Goal: Information Seeking & Learning: Learn about a topic

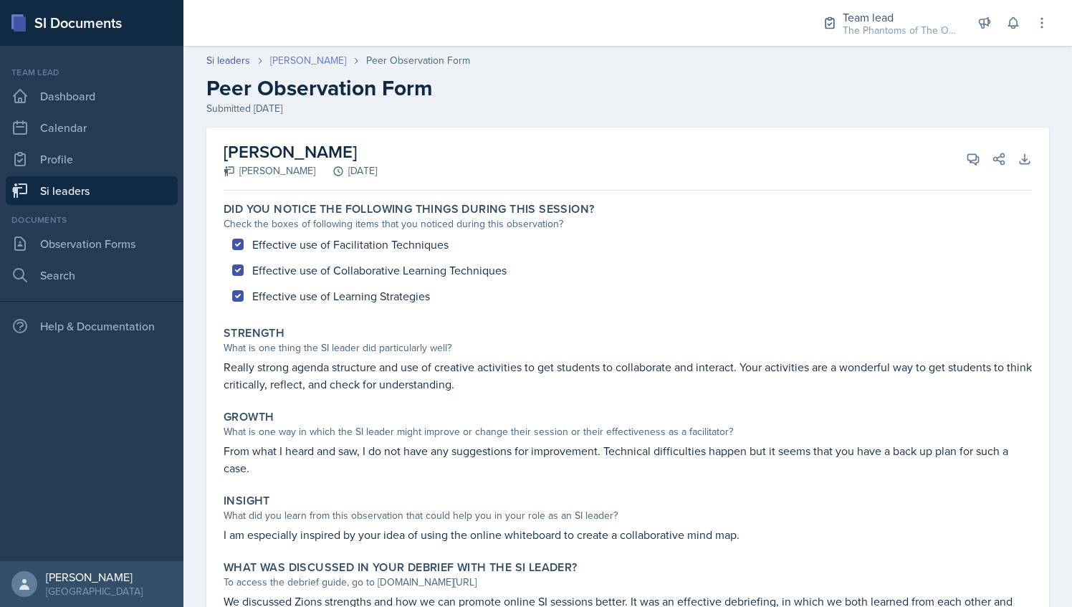
click at [302, 57] on link "[PERSON_NAME]" at bounding box center [308, 60] width 76 height 15
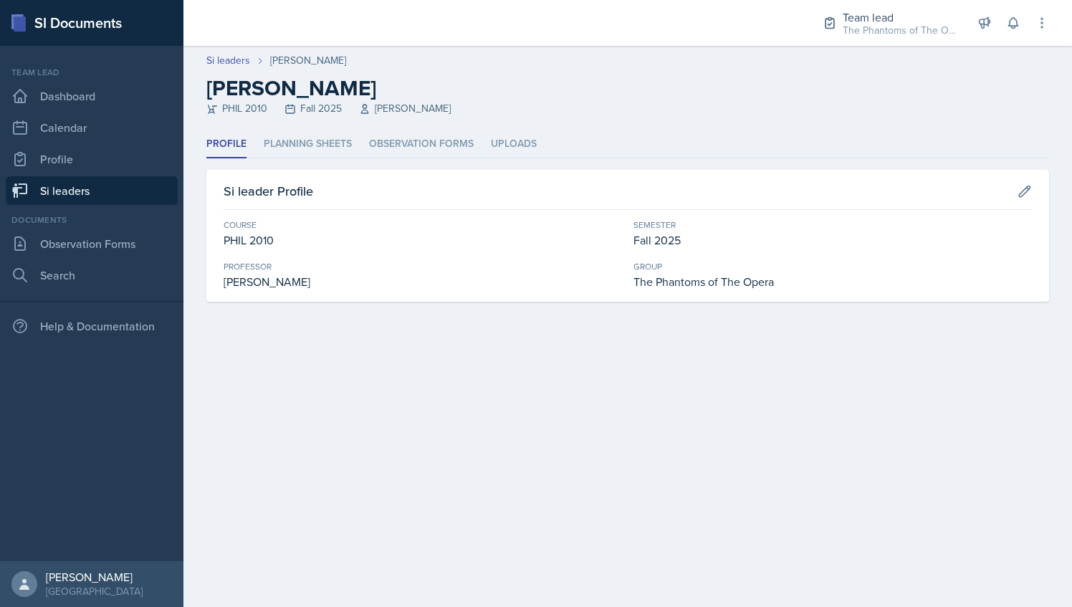
click at [128, 204] on link "Si leaders" at bounding box center [92, 190] width 172 height 29
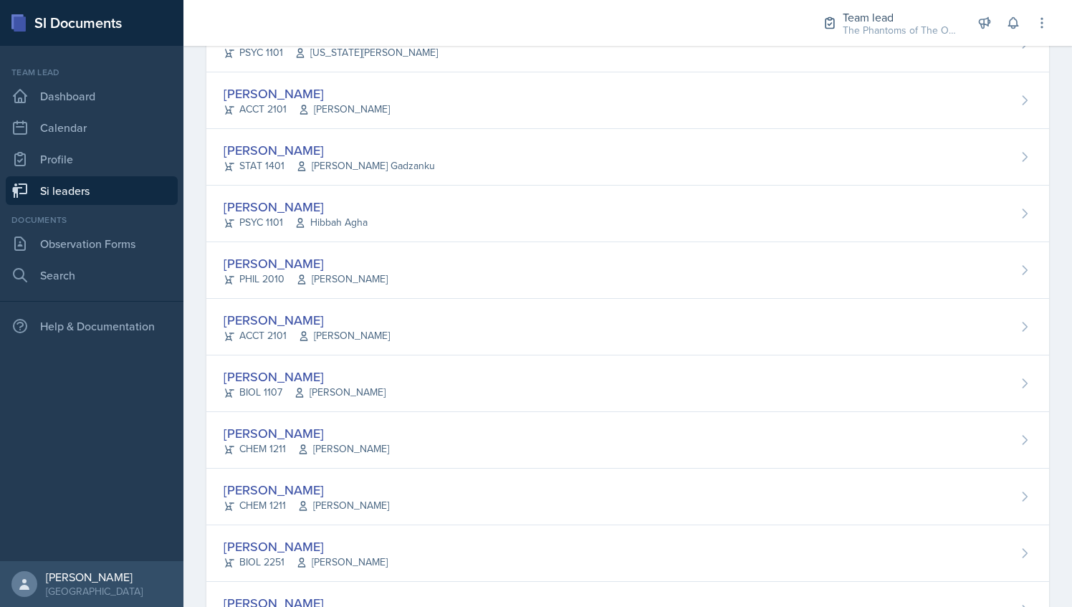
scroll to position [737, 0]
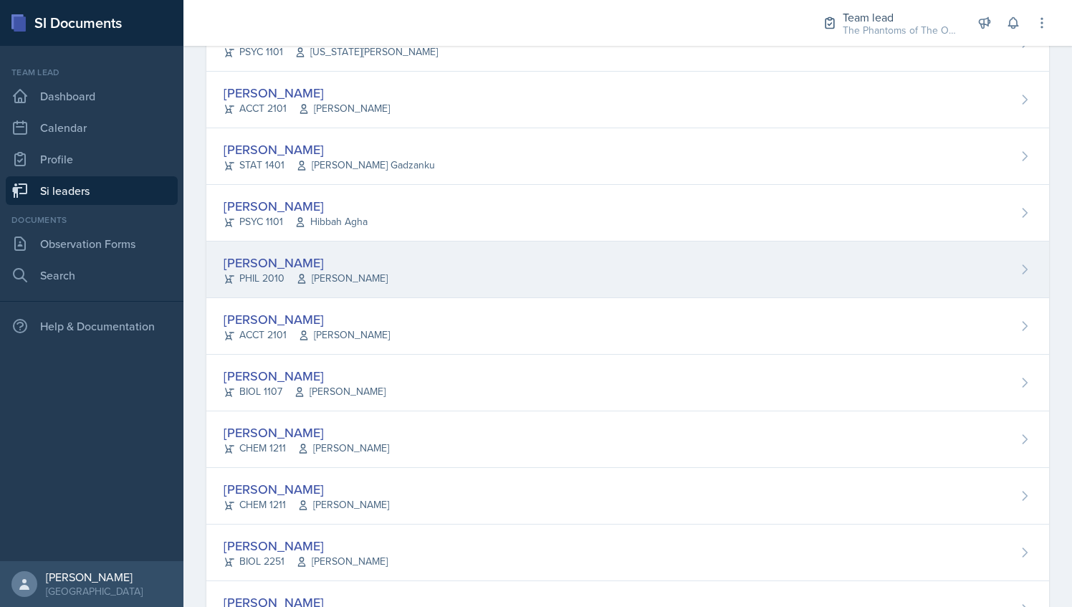
click at [474, 264] on div "[PERSON_NAME] PHIL 2010 [PERSON_NAME]" at bounding box center [627, 269] width 842 height 57
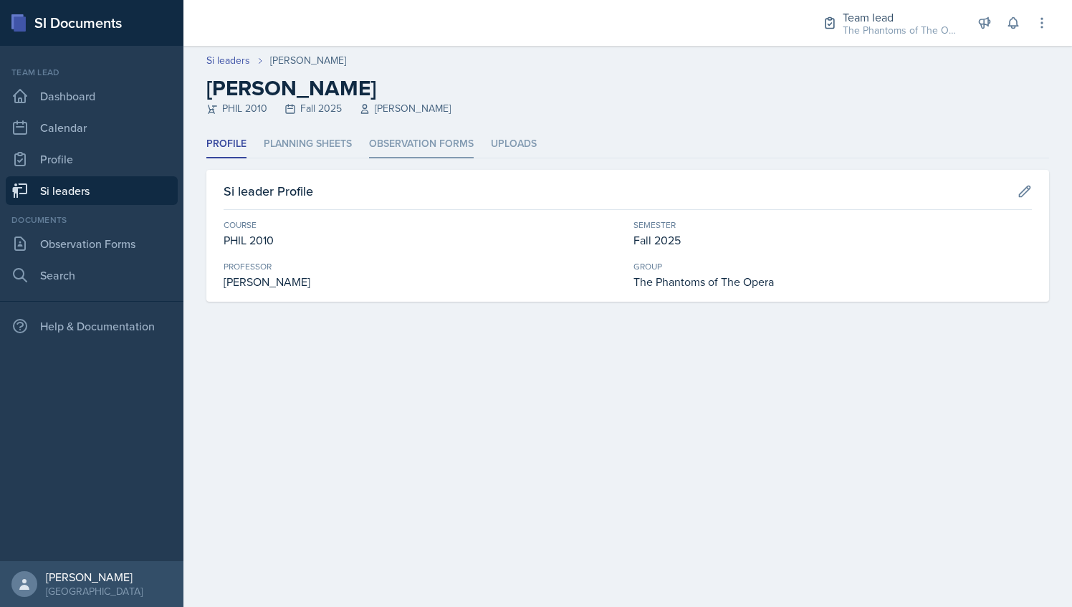
click at [384, 149] on li "Observation Forms" at bounding box center [421, 144] width 105 height 28
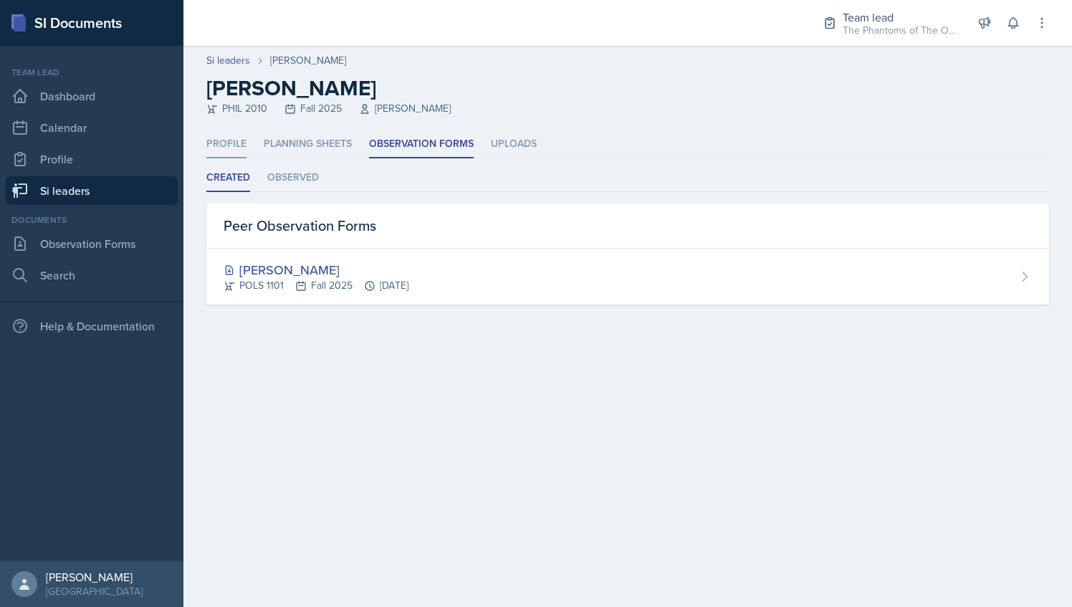
click at [243, 148] on li "Profile" at bounding box center [226, 144] width 40 height 28
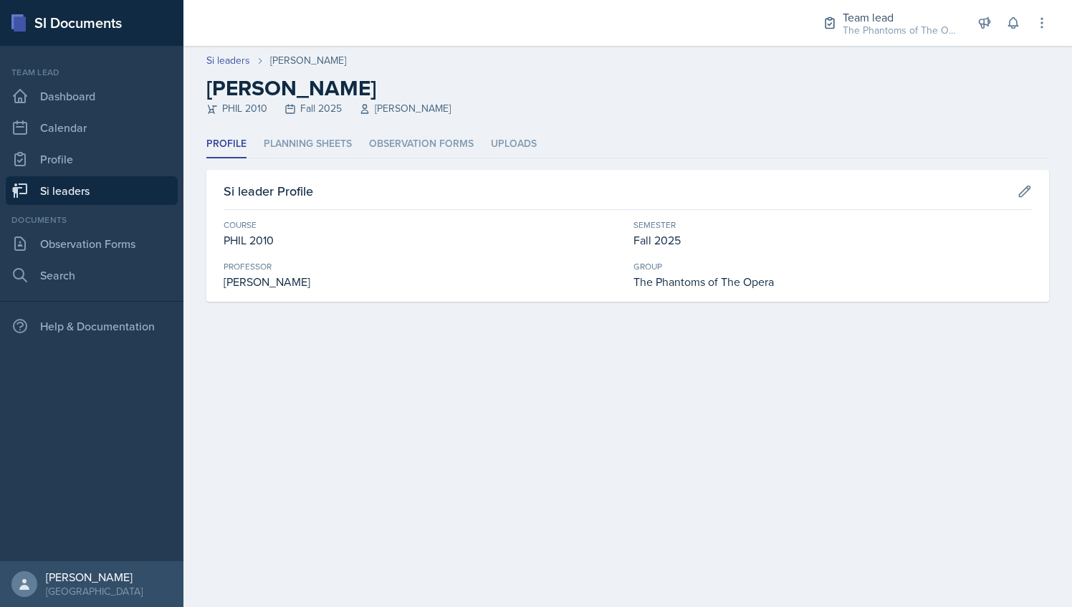
click at [112, 190] on link "Si leaders" at bounding box center [92, 190] width 172 height 29
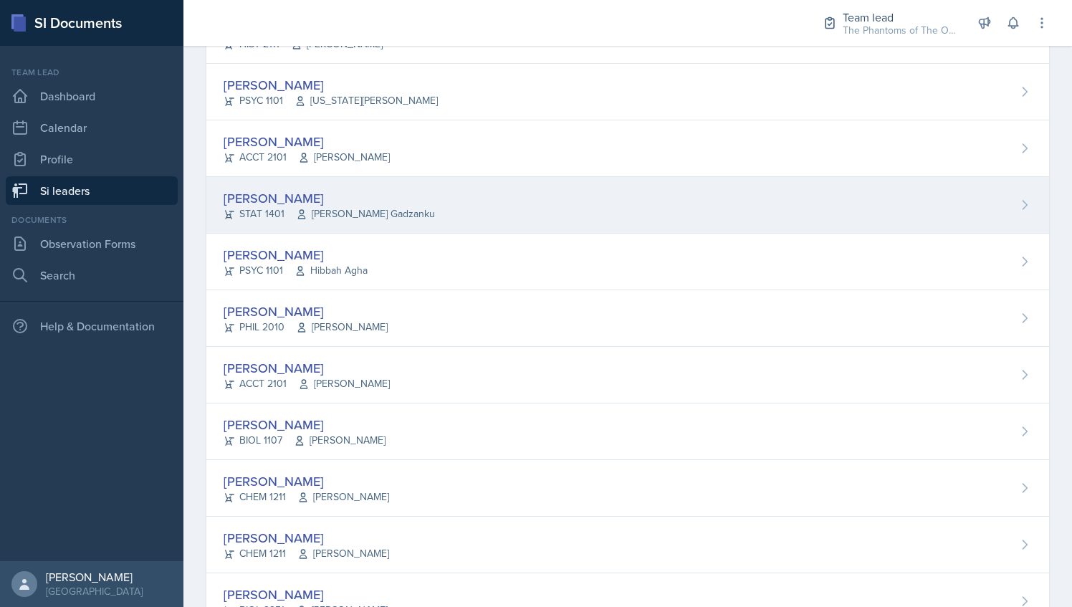
scroll to position [690, 0]
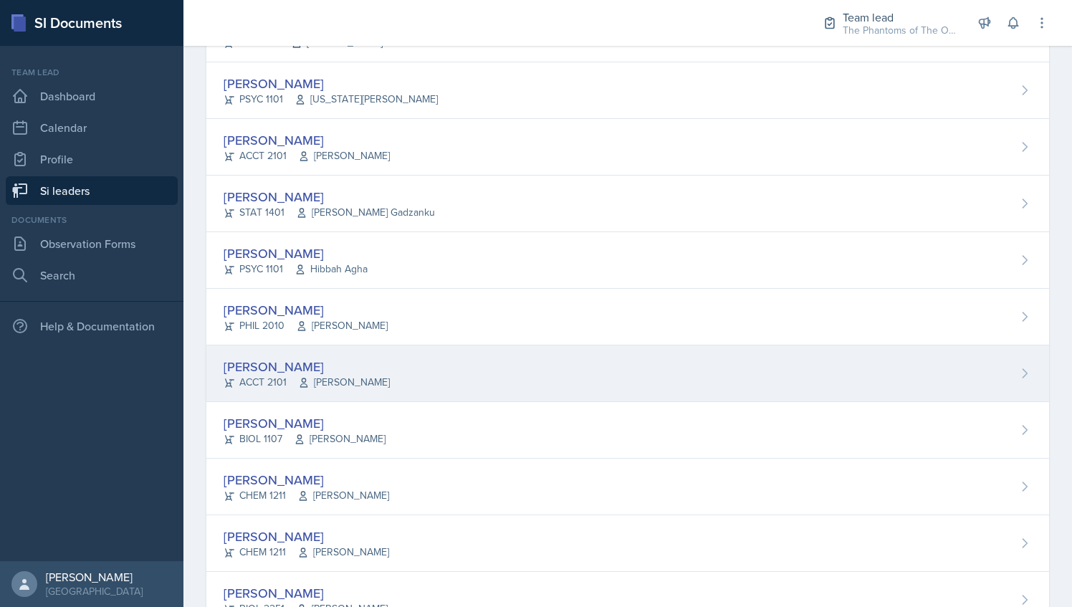
click at [444, 390] on div "[PERSON_NAME] ACCT 2101 [PERSON_NAME]" at bounding box center [627, 373] width 842 height 57
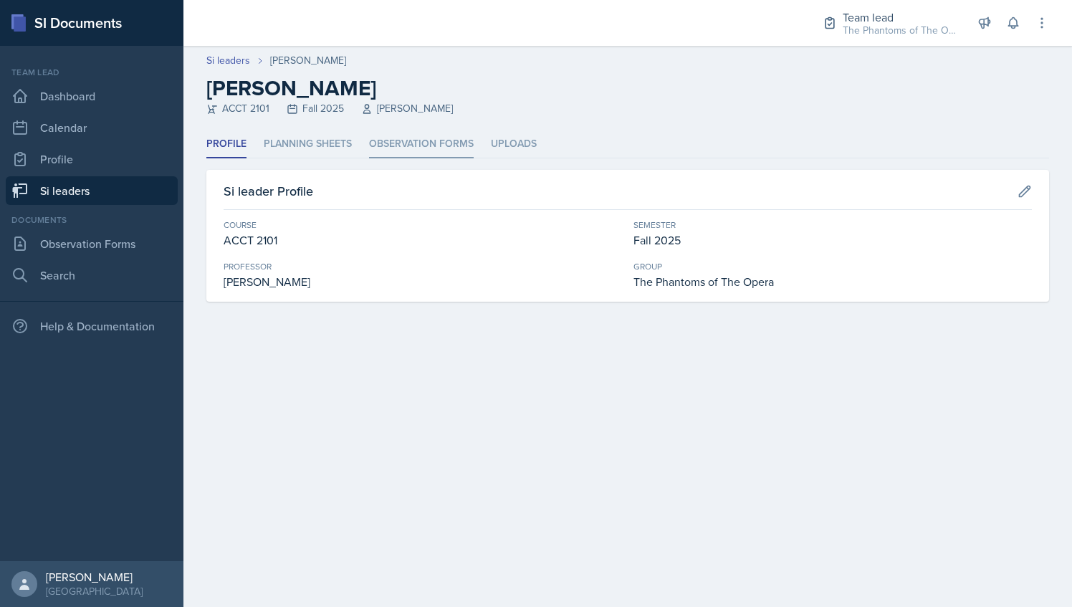
click at [434, 133] on li "Observation Forms" at bounding box center [421, 144] width 105 height 28
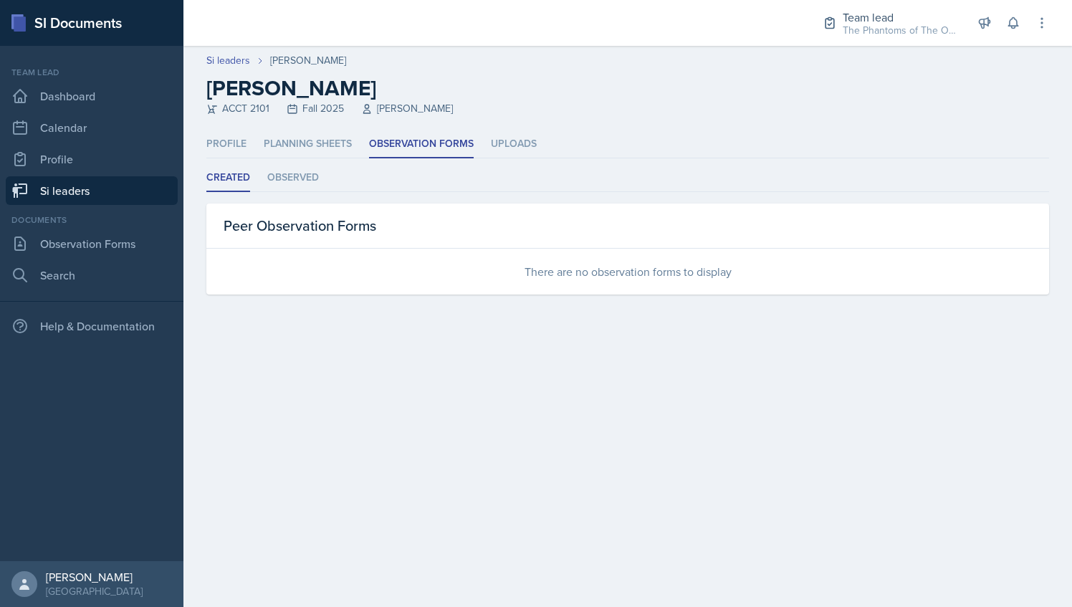
click at [109, 186] on link "Si leaders" at bounding box center [92, 190] width 172 height 29
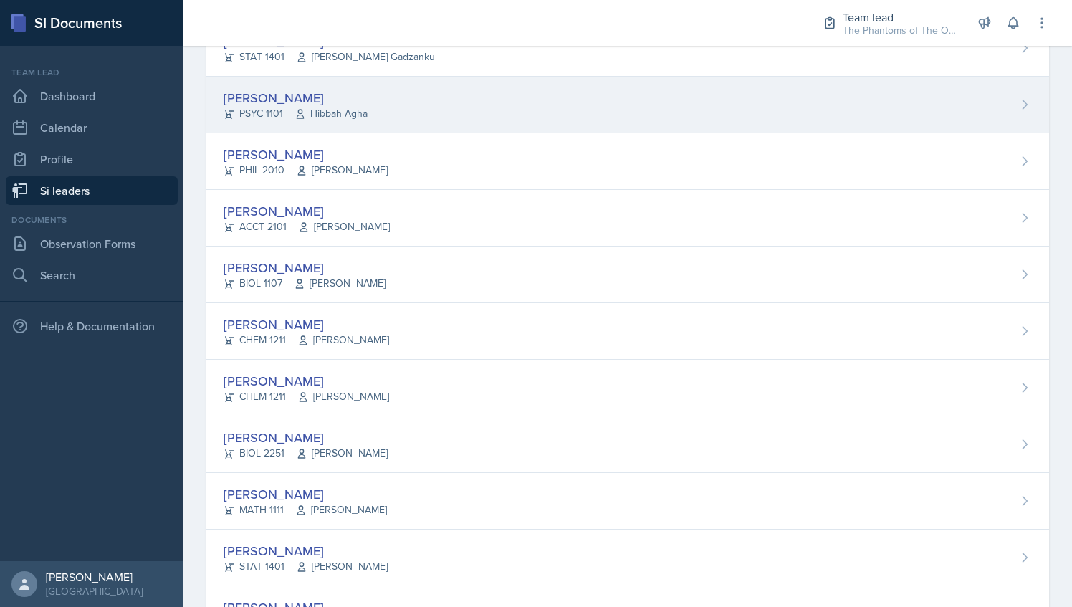
scroll to position [847, 0]
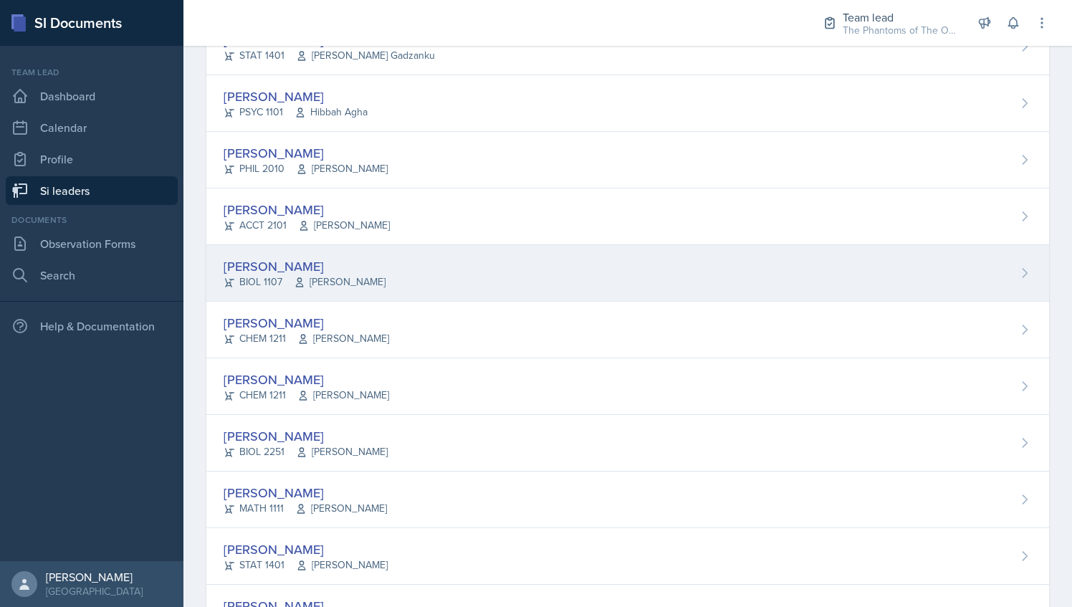
click at [418, 258] on div "[PERSON_NAME] BIOL 1107 [PERSON_NAME]" at bounding box center [627, 273] width 842 height 57
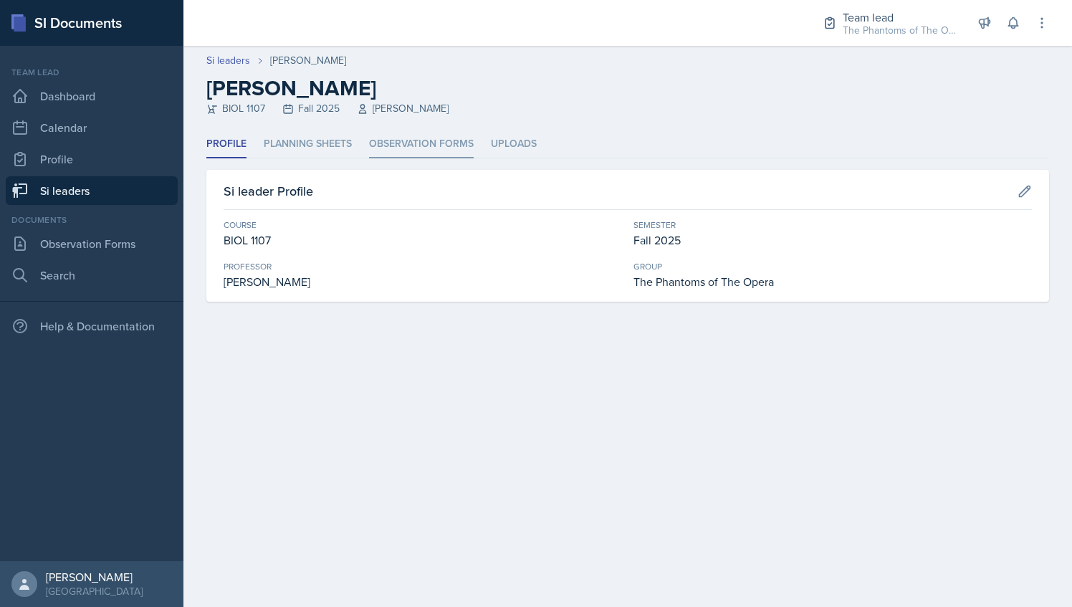
click at [438, 145] on li "Observation Forms" at bounding box center [421, 144] width 105 height 28
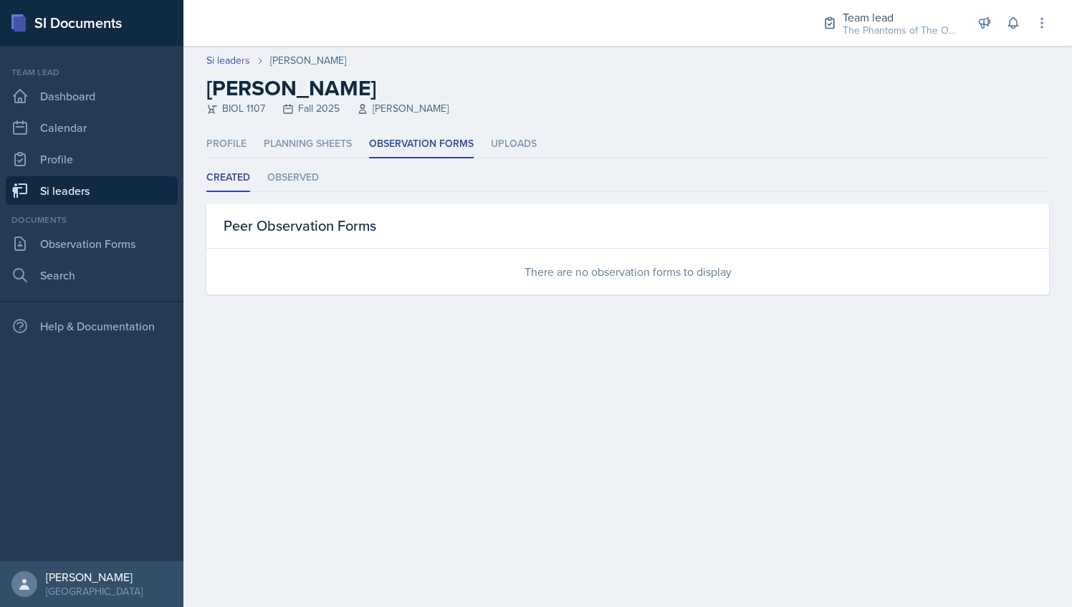
click at [108, 195] on link "Si leaders" at bounding box center [92, 190] width 172 height 29
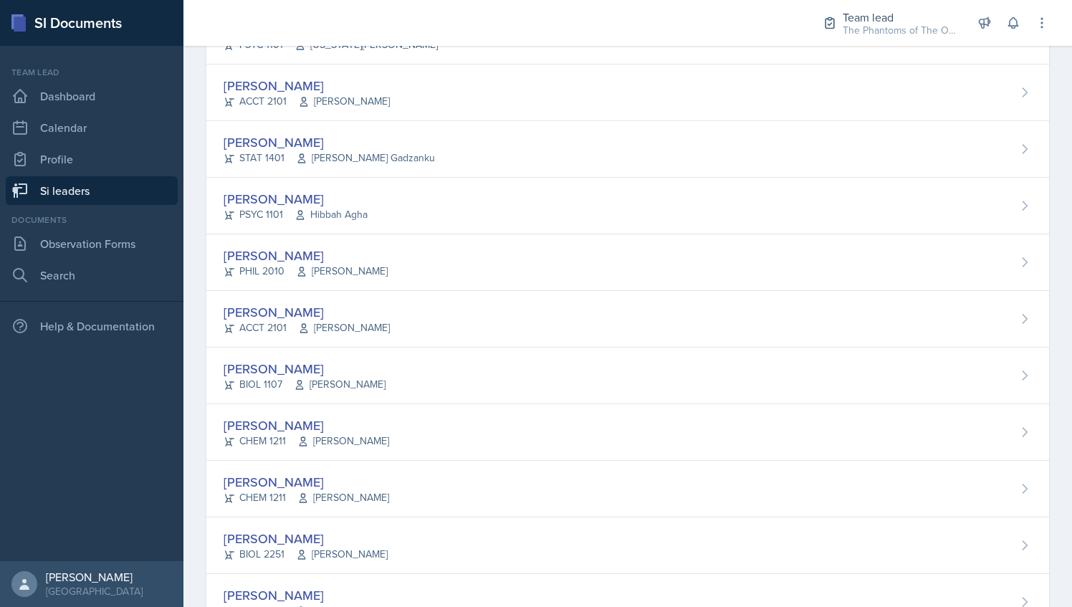
scroll to position [759, 0]
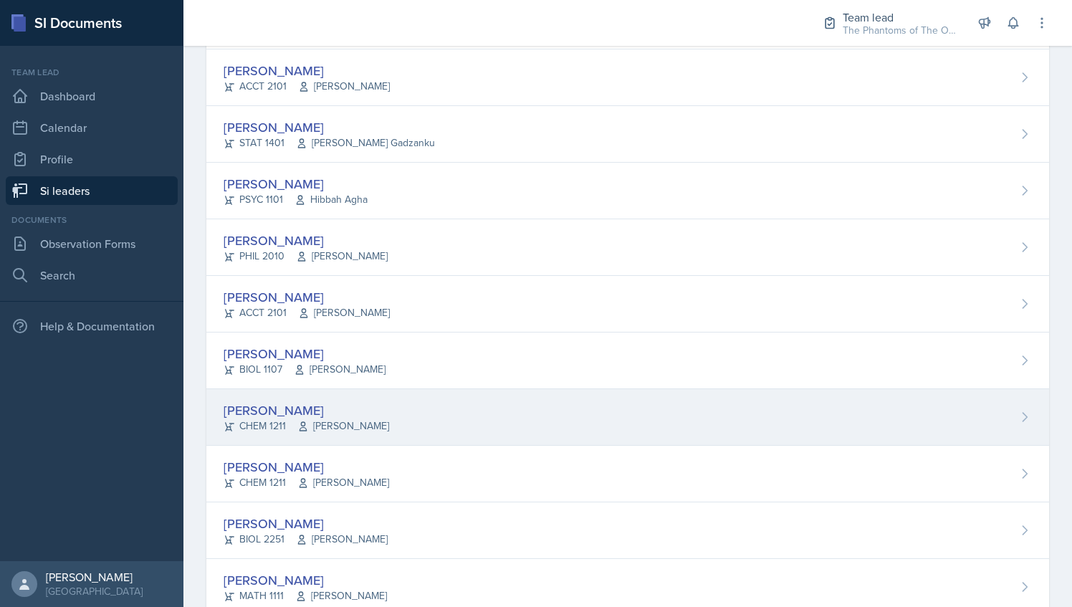
click at [426, 410] on div "[PERSON_NAME] CHEM 1211 [PERSON_NAME]" at bounding box center [627, 417] width 842 height 57
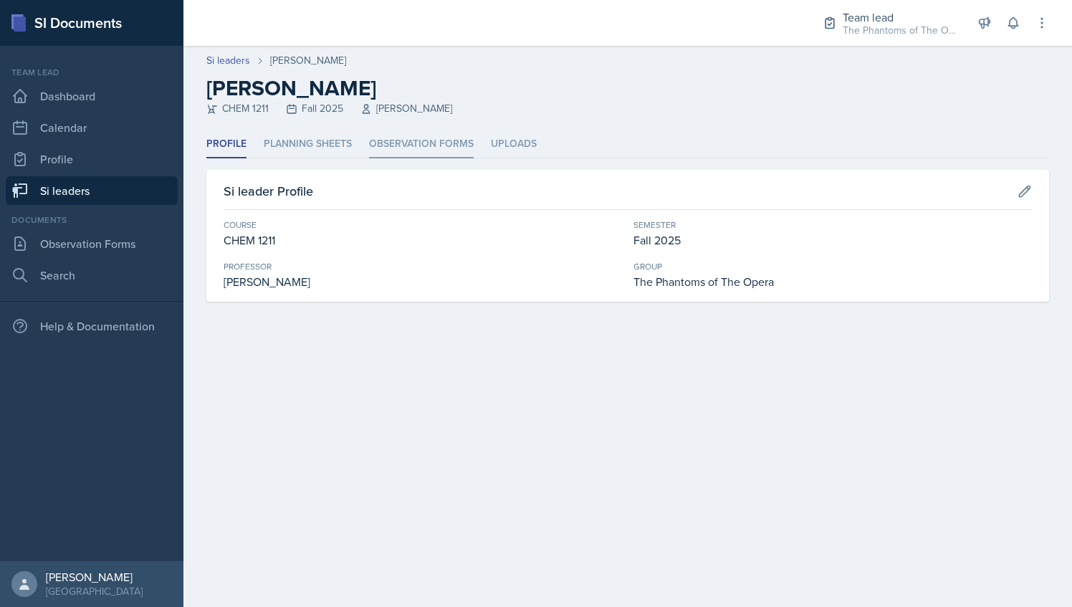
click at [440, 149] on li "Observation Forms" at bounding box center [421, 144] width 105 height 28
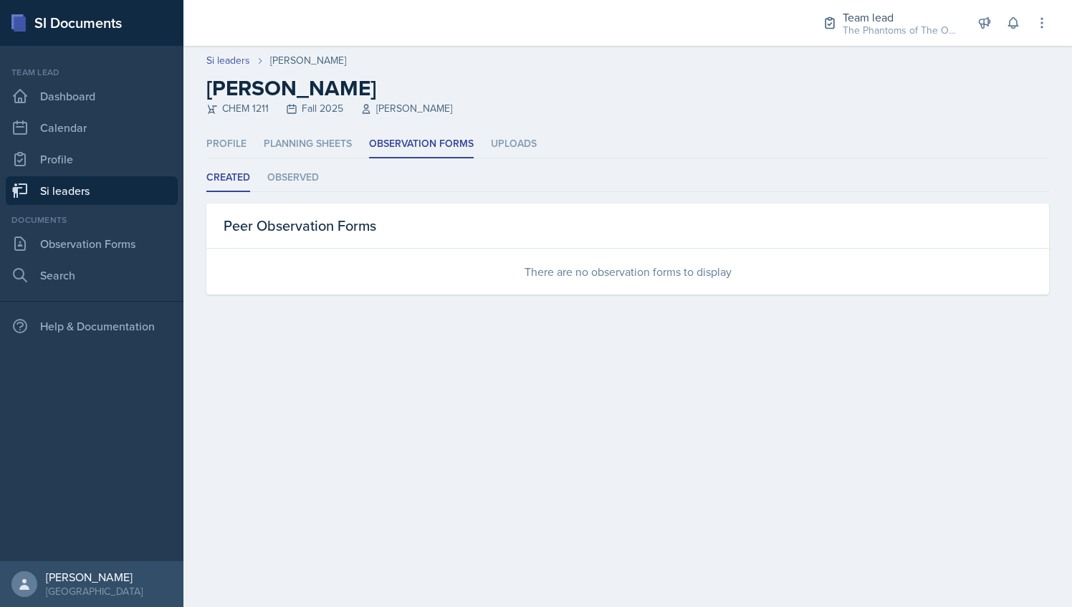
click at [136, 183] on link "Si leaders" at bounding box center [92, 190] width 172 height 29
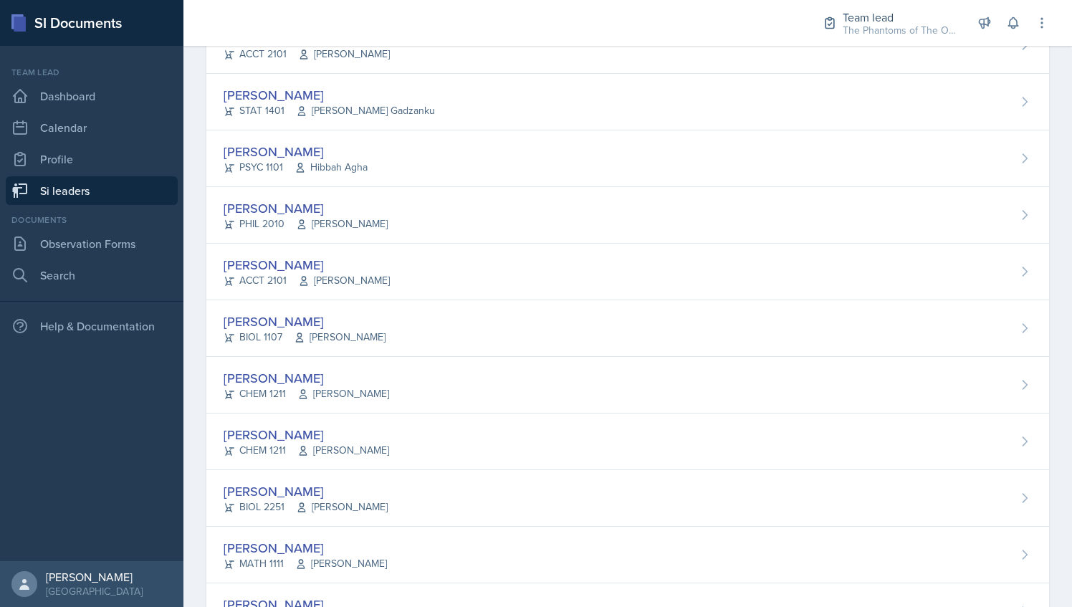
scroll to position [802, 0]
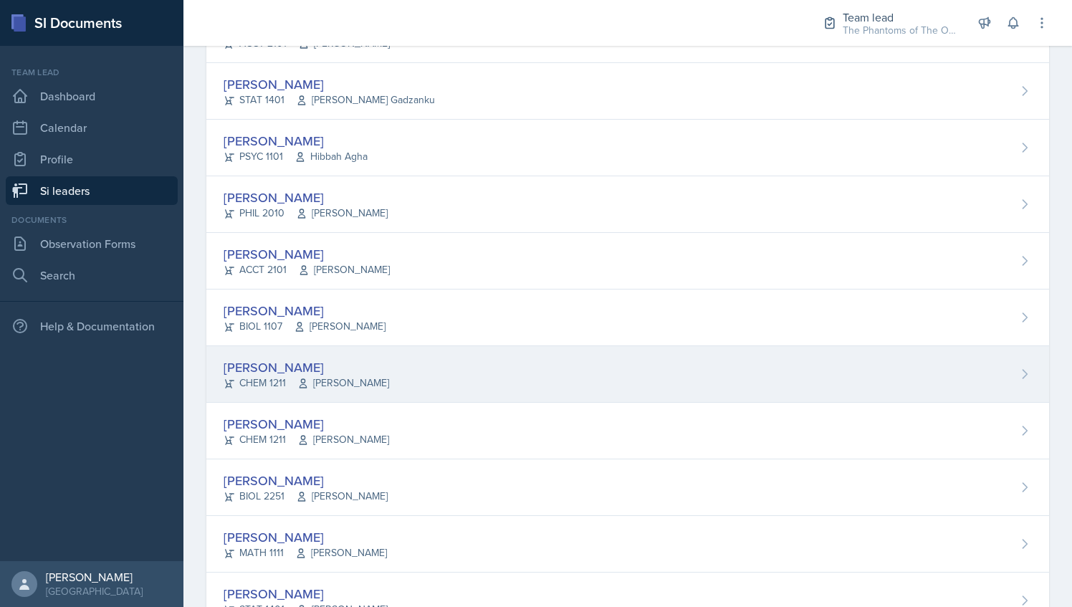
click at [471, 346] on div "[PERSON_NAME] CHEM 1211 [PERSON_NAME]" at bounding box center [627, 374] width 842 height 57
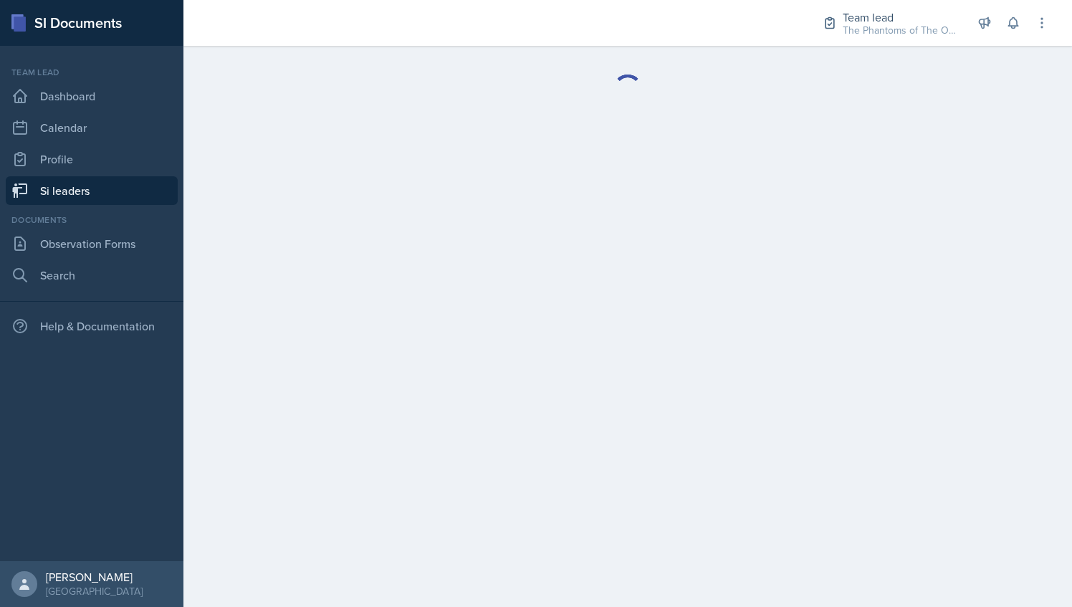
click at [471, 345] on main at bounding box center [627, 326] width 888 height 561
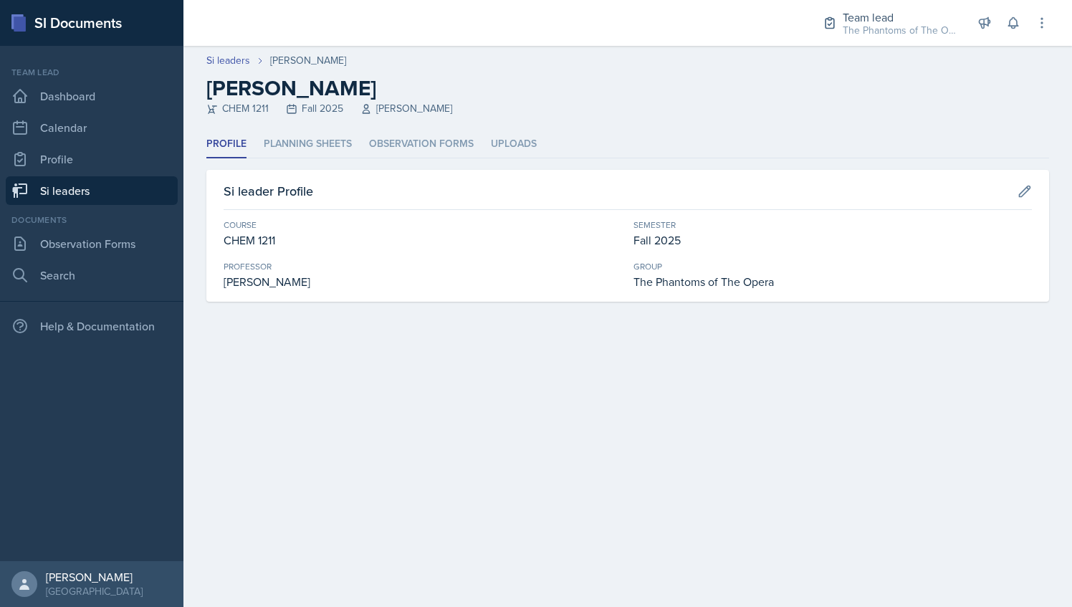
click at [95, 183] on link "Si leaders" at bounding box center [92, 190] width 172 height 29
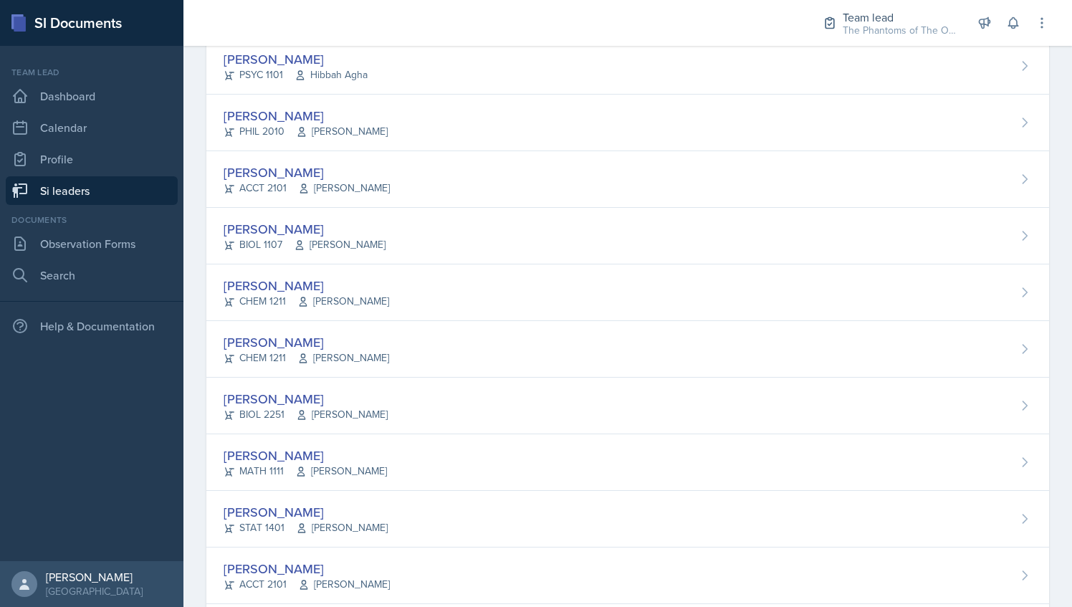
scroll to position [914, 0]
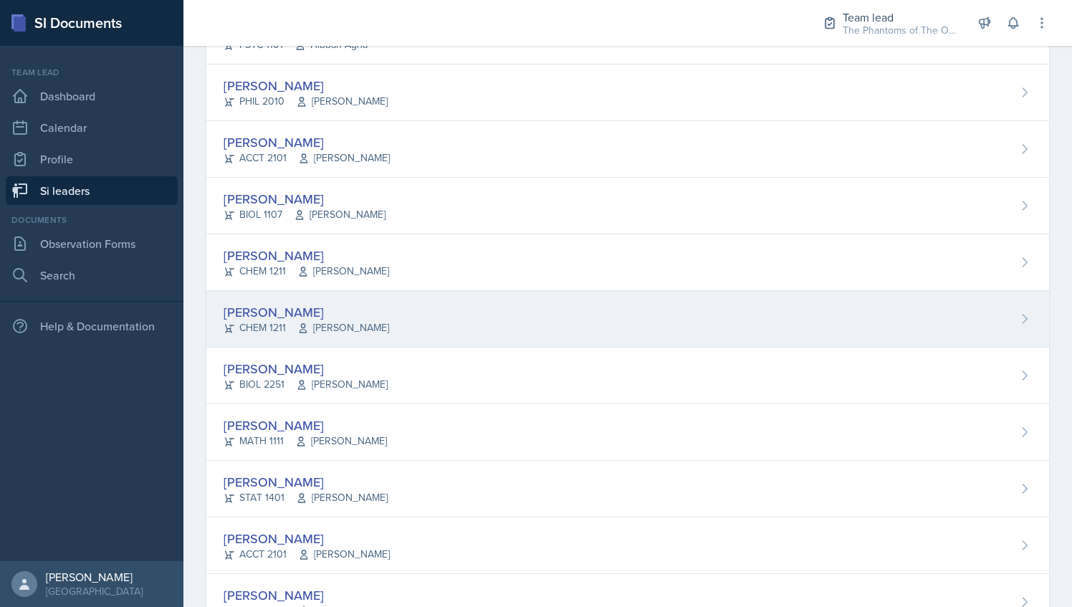
click at [423, 314] on div "[PERSON_NAME] CHEM 1211 [PERSON_NAME]" at bounding box center [627, 319] width 842 height 57
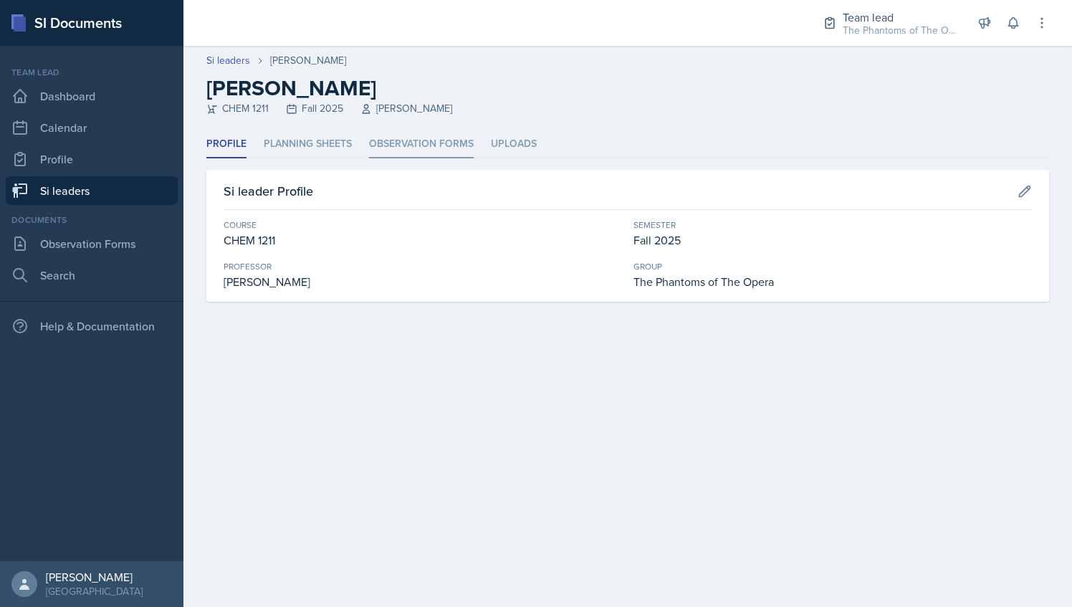
click at [412, 135] on li "Observation Forms" at bounding box center [421, 144] width 105 height 28
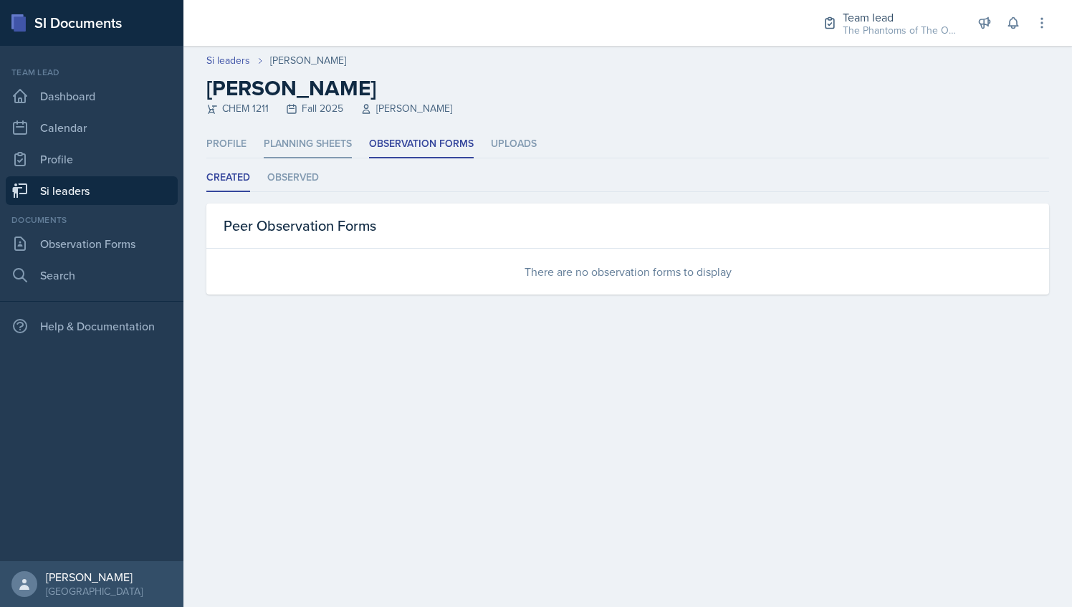
click at [294, 139] on li "Planning Sheets" at bounding box center [308, 144] width 88 height 28
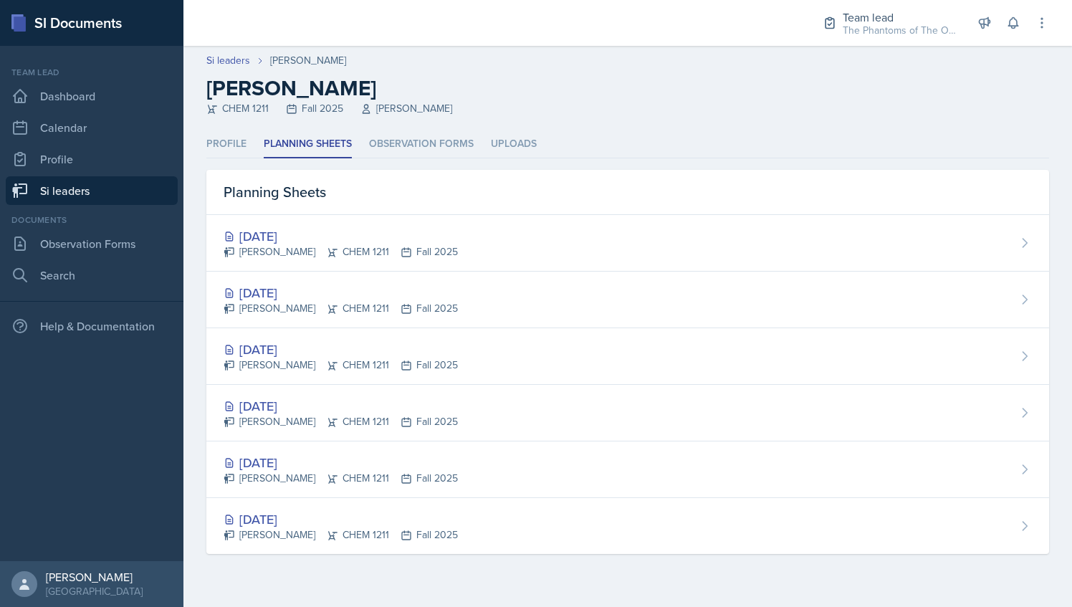
click at [95, 189] on link "Si leaders" at bounding box center [92, 190] width 172 height 29
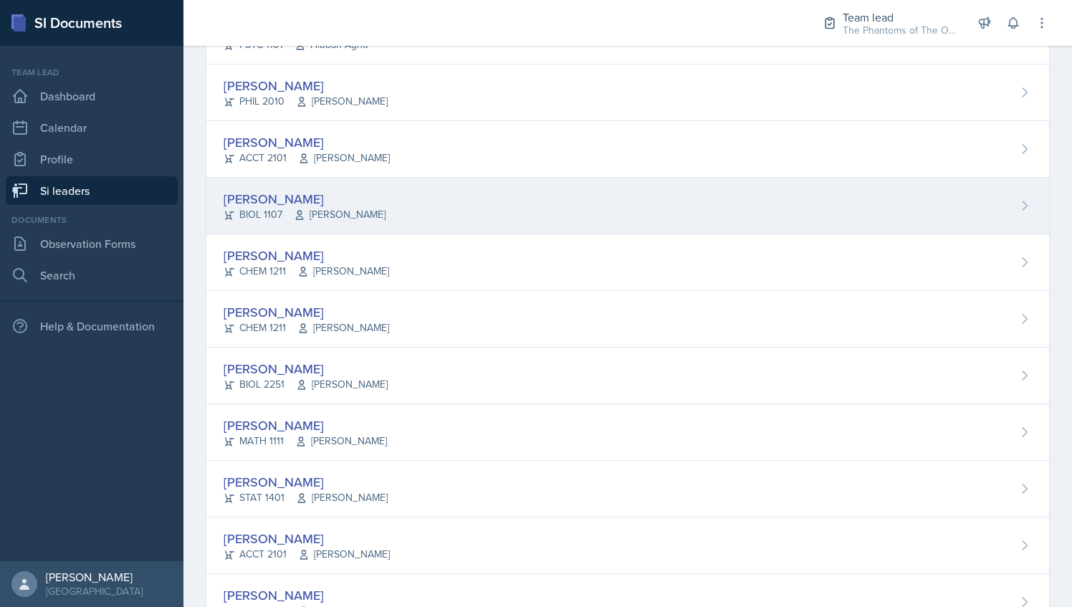
scroll to position [931, 0]
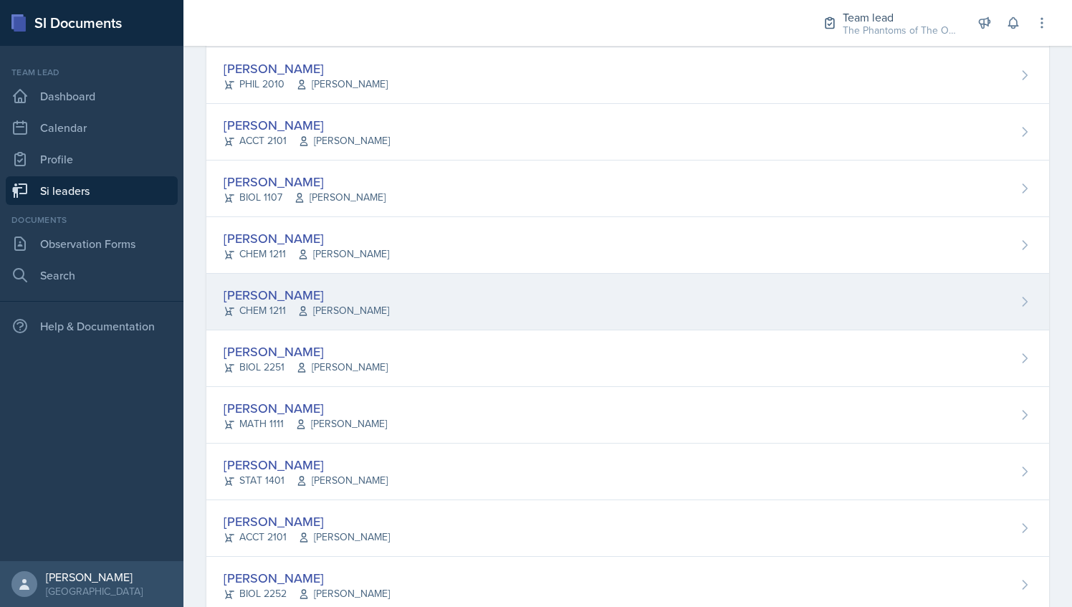
click at [428, 289] on div "[PERSON_NAME] CHEM 1211 [PERSON_NAME]" at bounding box center [627, 302] width 842 height 57
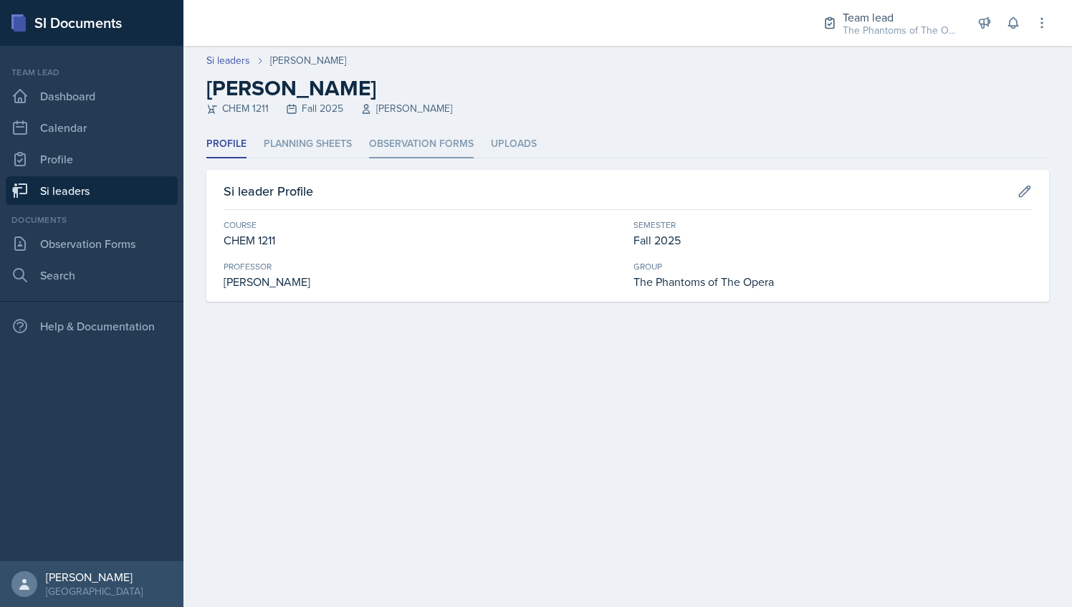
click at [419, 140] on li "Observation Forms" at bounding box center [421, 144] width 105 height 28
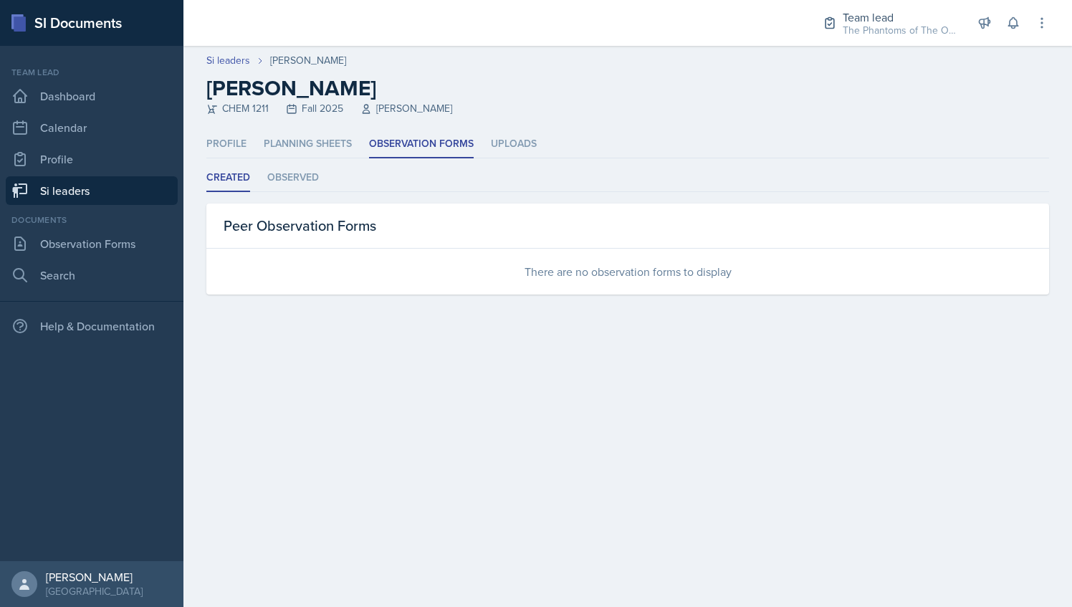
click at [55, 188] on link "Si leaders" at bounding box center [92, 190] width 172 height 29
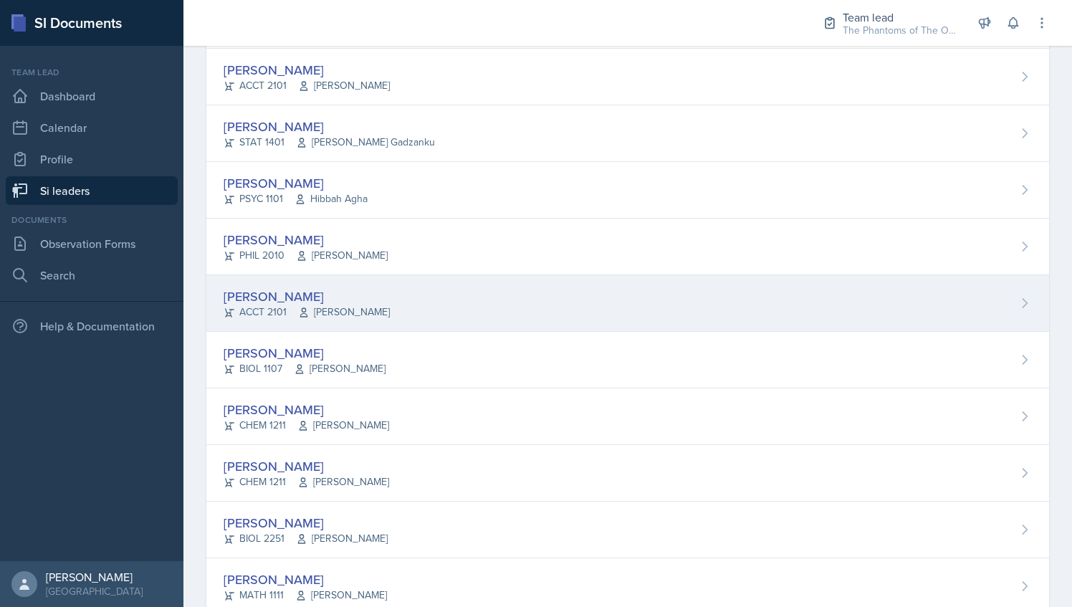
scroll to position [965, 0]
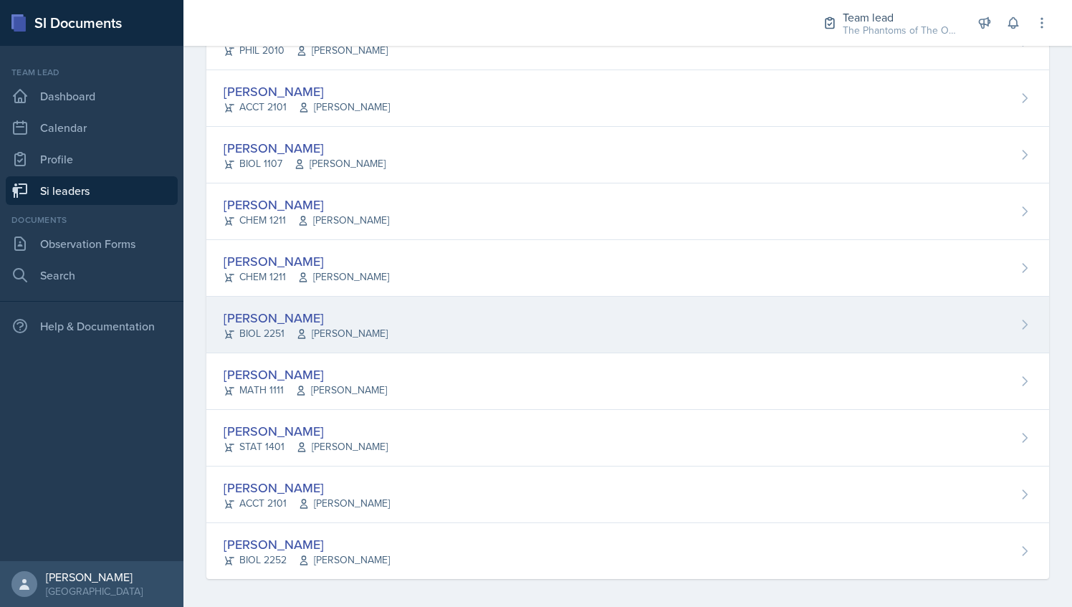
click at [421, 332] on div "[PERSON_NAME] BIOL 2251 Vennece [PERSON_NAME]" at bounding box center [627, 325] width 842 height 57
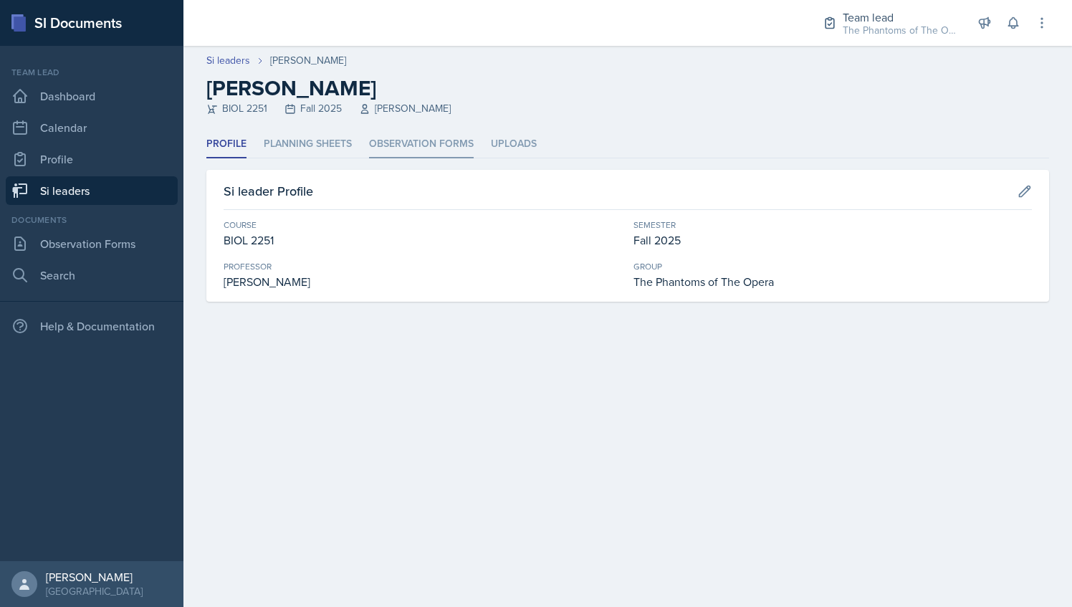
click at [427, 146] on li "Observation Forms" at bounding box center [421, 144] width 105 height 28
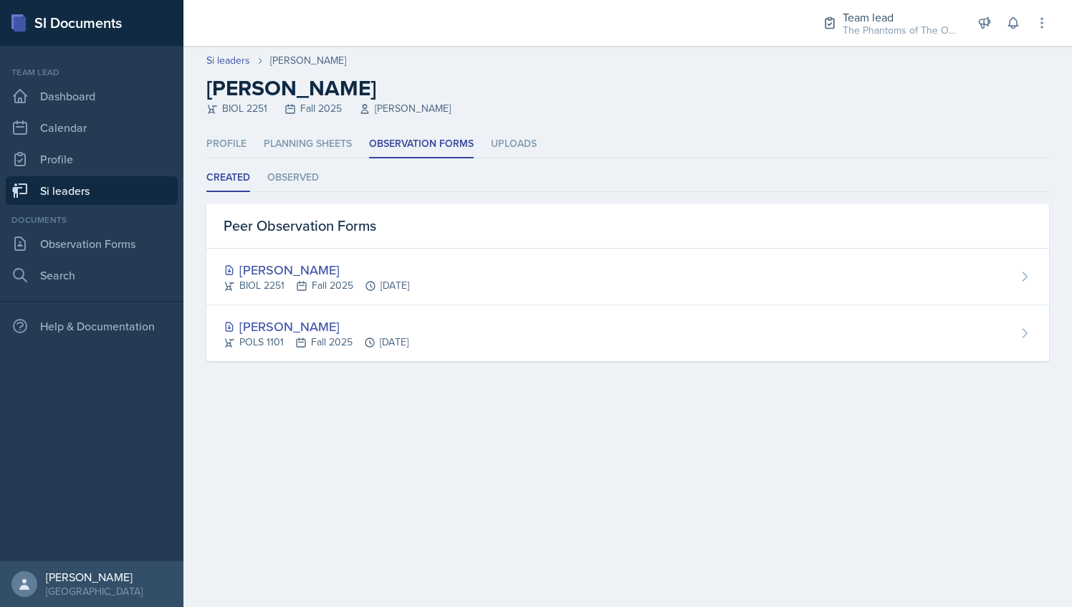
click at [106, 188] on link "Si leaders" at bounding box center [92, 190] width 172 height 29
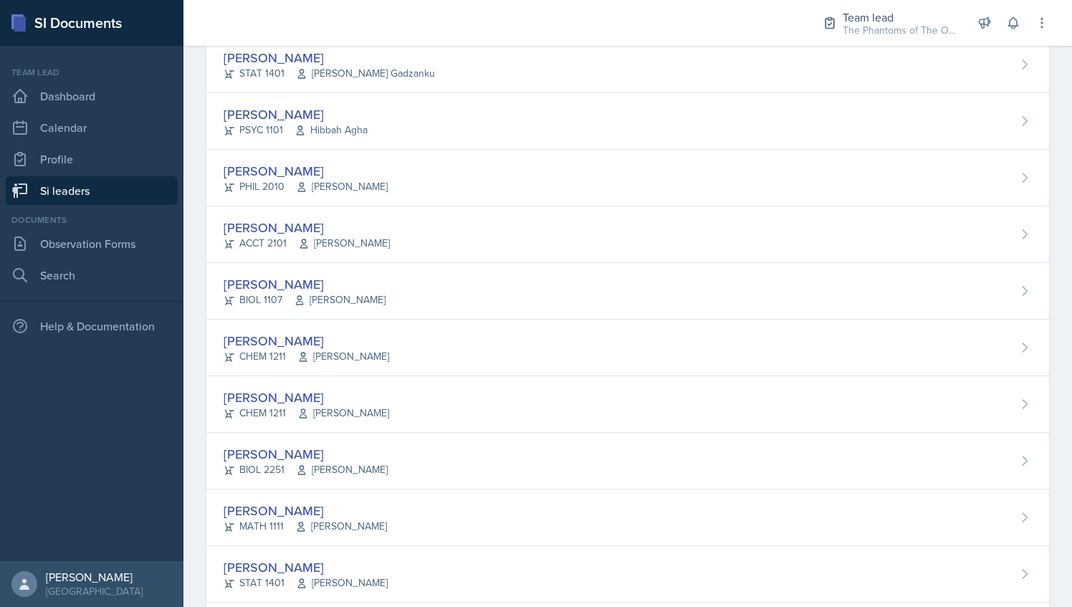
scroll to position [965, 0]
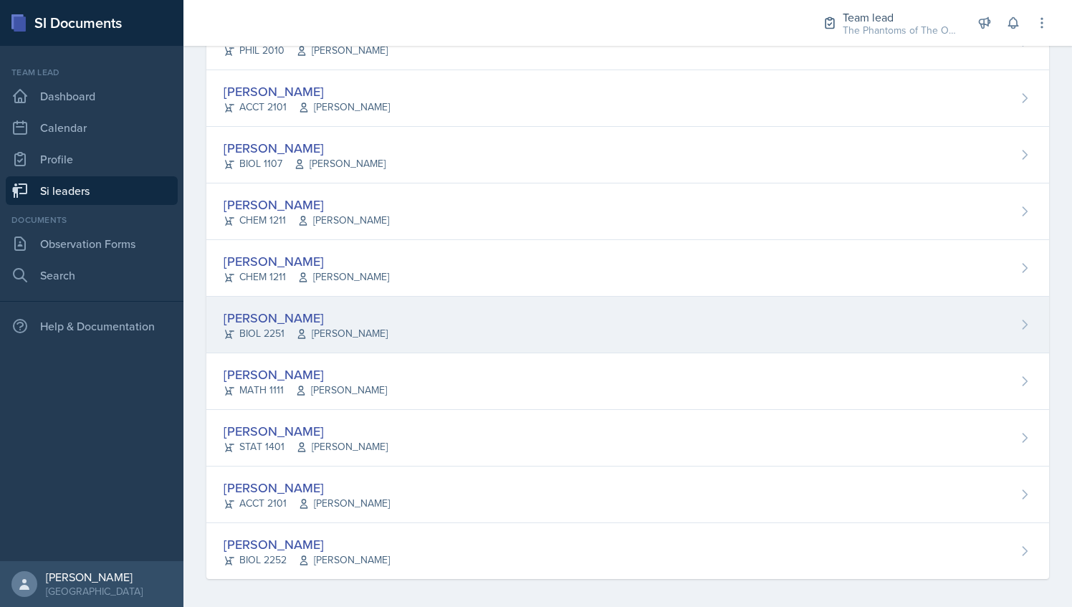
click at [395, 301] on div "[PERSON_NAME] BIOL 2251 Vennece [PERSON_NAME]" at bounding box center [627, 325] width 842 height 57
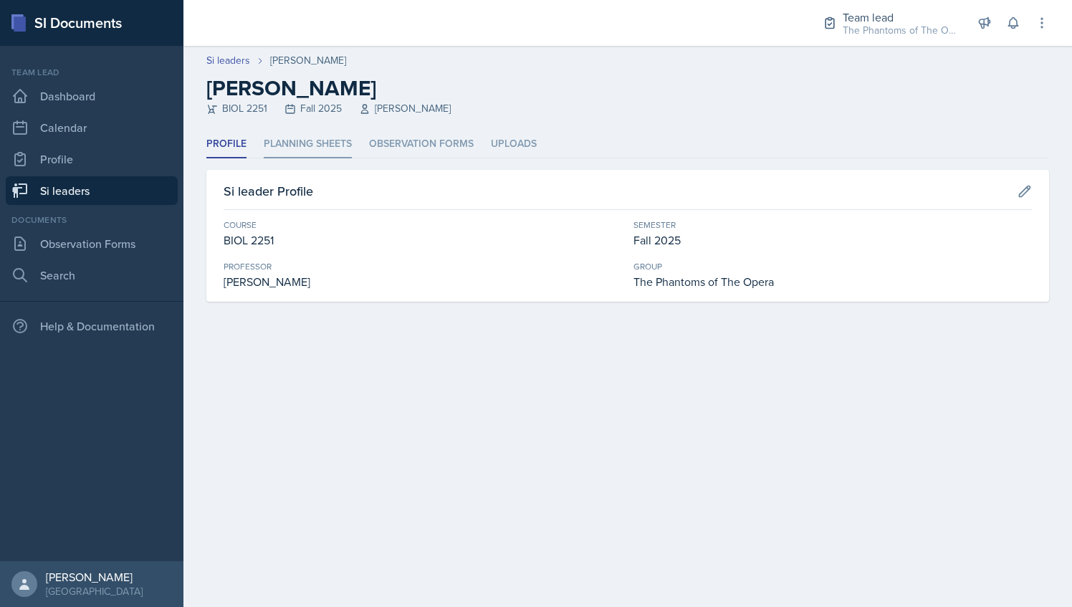
click at [312, 142] on li "Planning Sheets" at bounding box center [308, 144] width 88 height 28
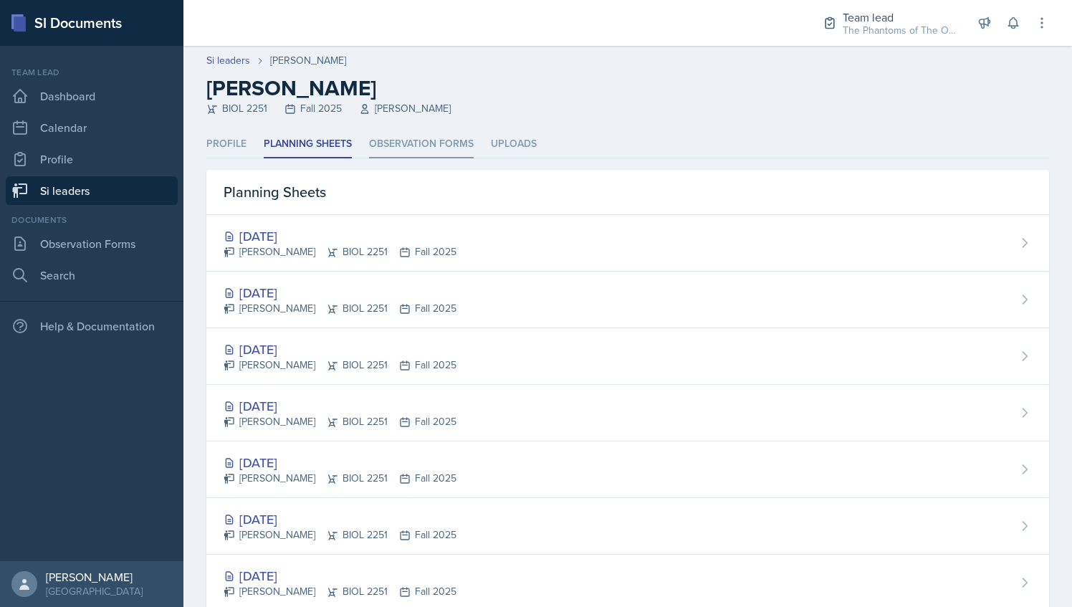
click at [448, 153] on li "Observation Forms" at bounding box center [421, 144] width 105 height 28
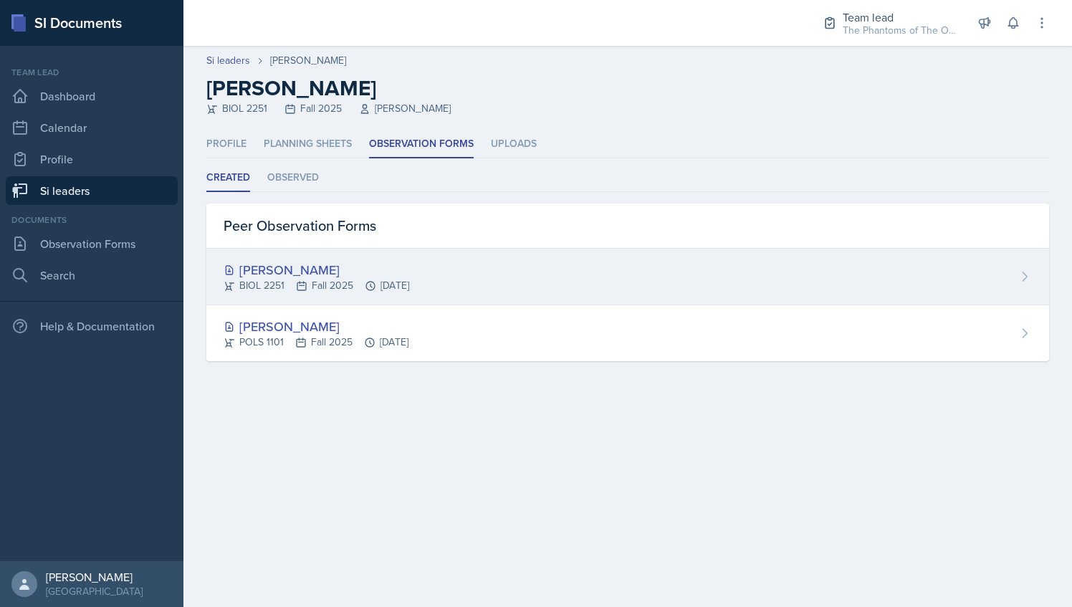
click at [409, 282] on div "BIOL 2251 Fall 2025 [DATE]" at bounding box center [316, 285] width 186 height 15
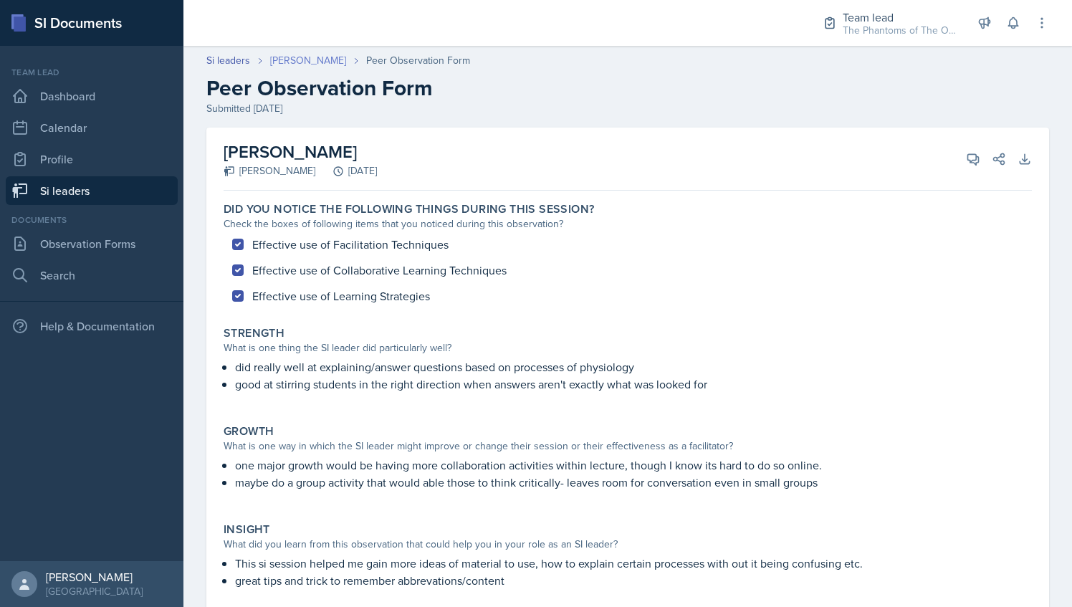
click at [298, 59] on link "[PERSON_NAME]" at bounding box center [308, 60] width 76 height 15
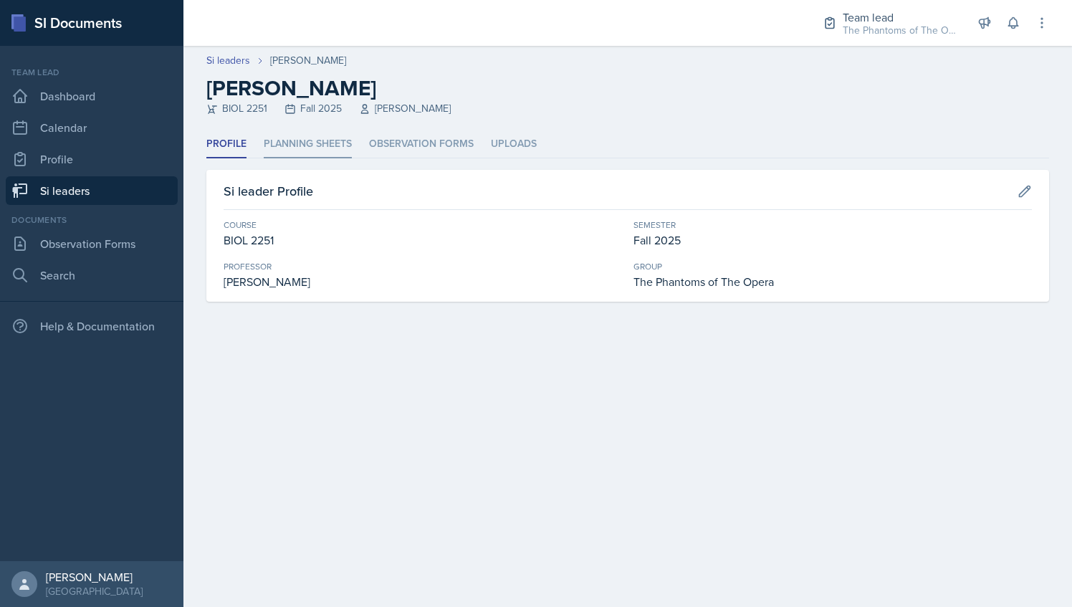
click at [297, 147] on li "Planning Sheets" at bounding box center [308, 144] width 88 height 28
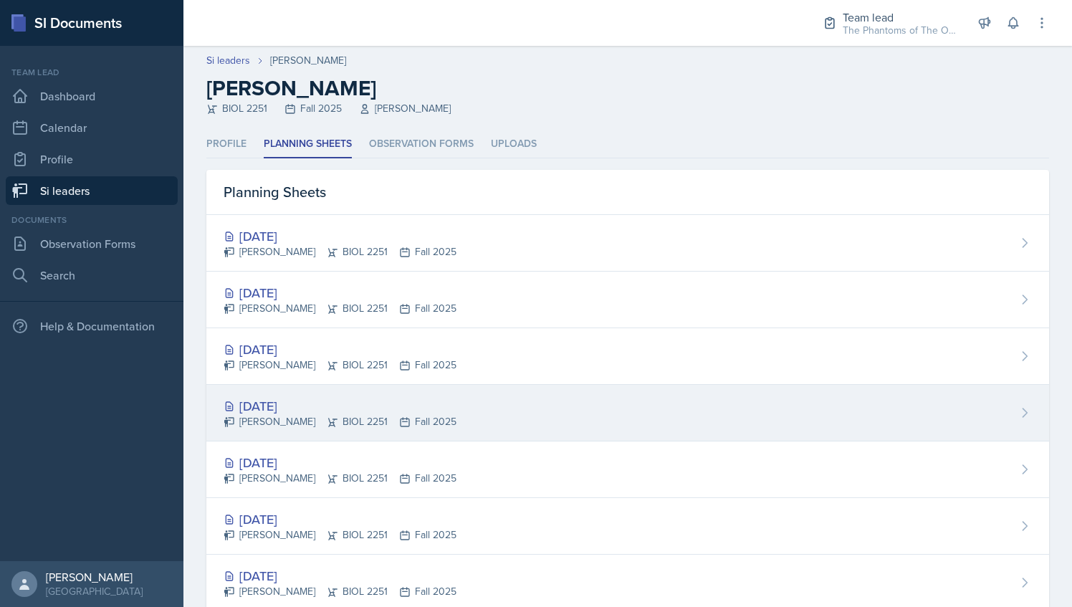
scroll to position [36, 0]
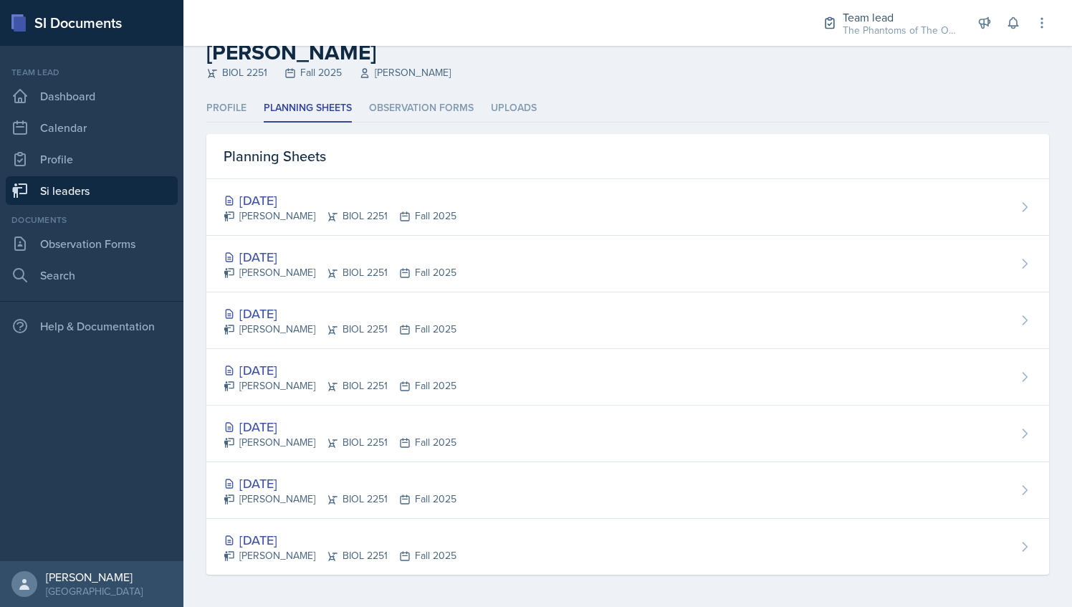
click at [88, 185] on link "Si leaders" at bounding box center [92, 190] width 172 height 29
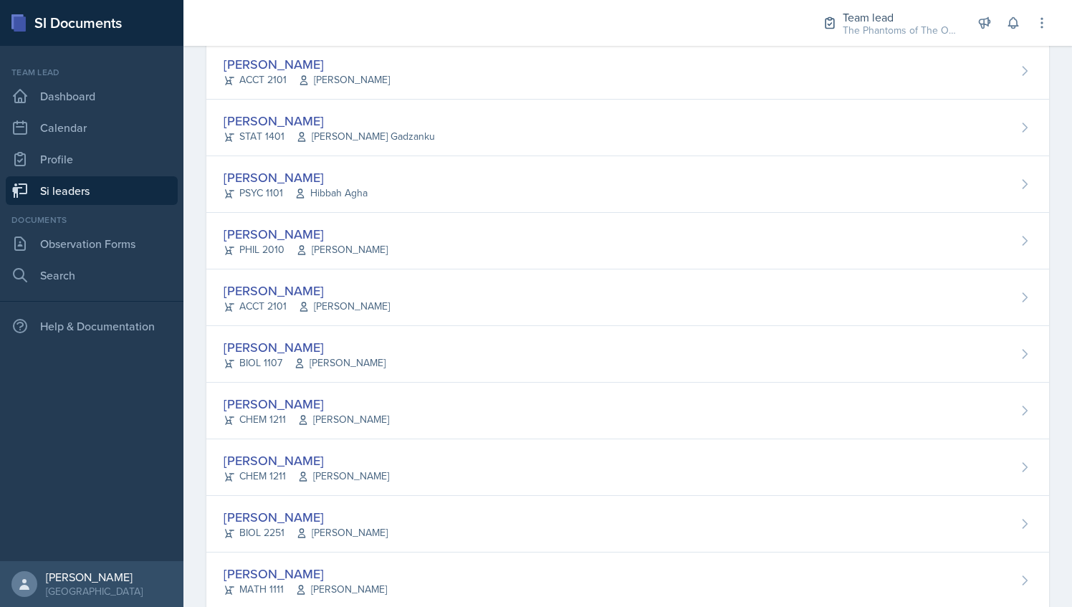
scroll to position [965, 0]
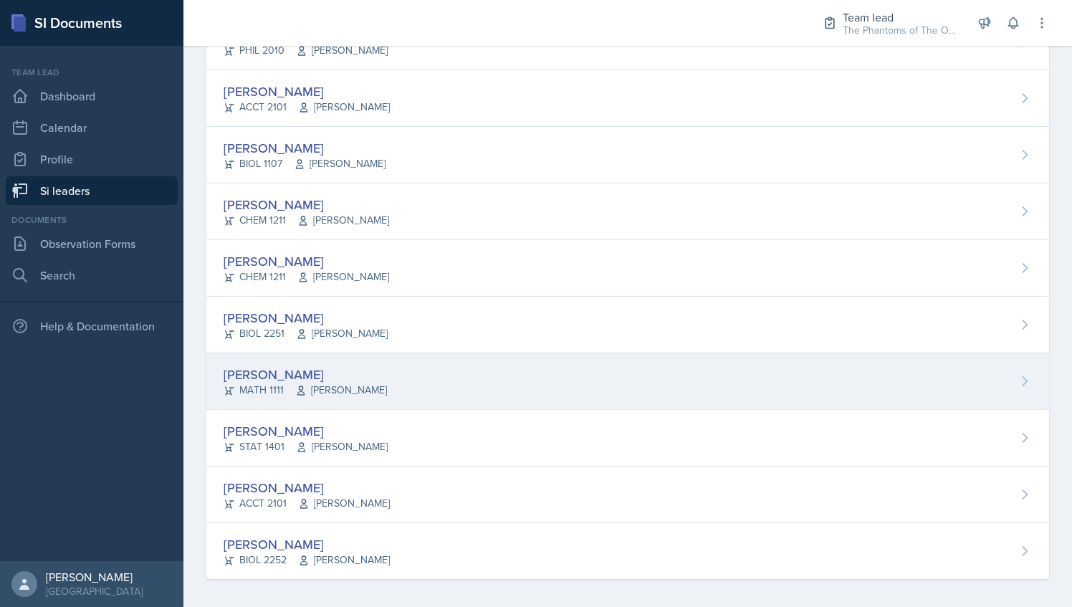
click at [461, 362] on div "[PERSON_NAME] MATH 1111 [PERSON_NAME]" at bounding box center [627, 381] width 842 height 57
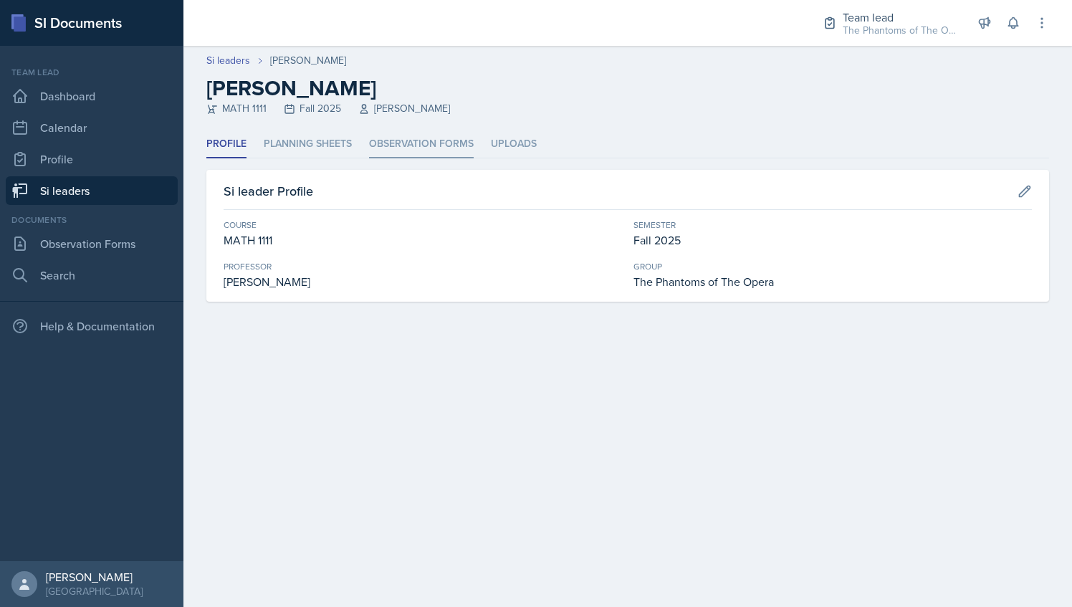
click at [420, 148] on li "Observation Forms" at bounding box center [421, 144] width 105 height 28
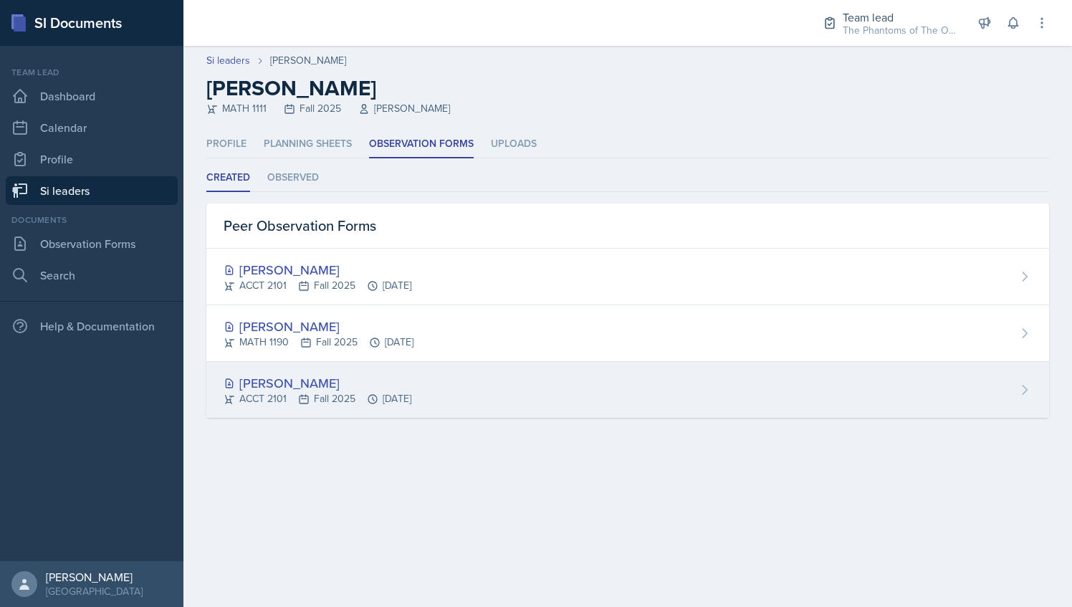
click at [350, 375] on div "[PERSON_NAME]" at bounding box center [317, 382] width 188 height 19
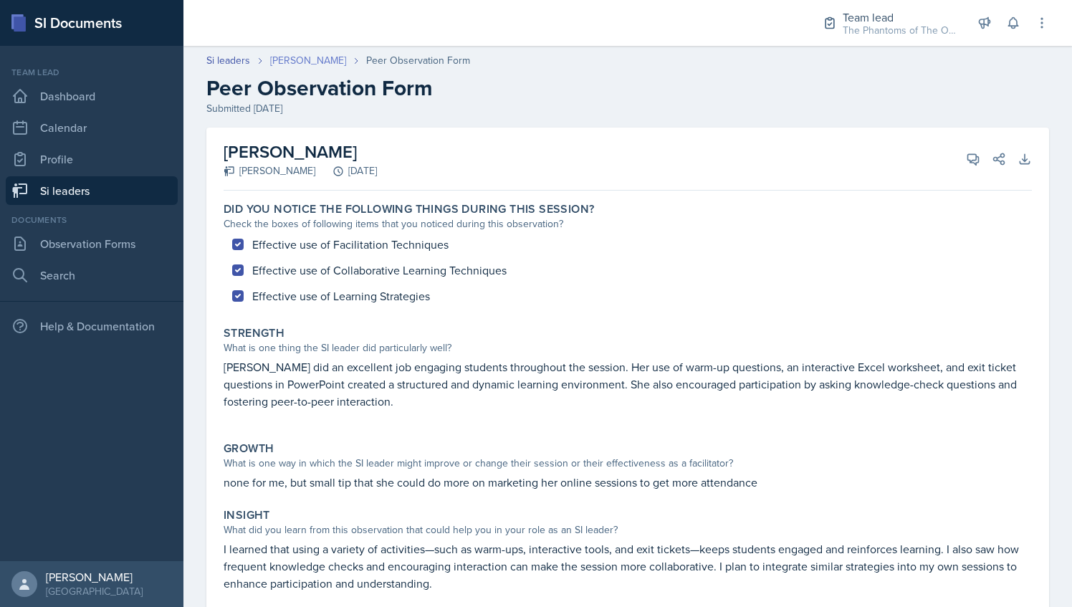
click at [315, 62] on link "[PERSON_NAME]" at bounding box center [308, 60] width 76 height 15
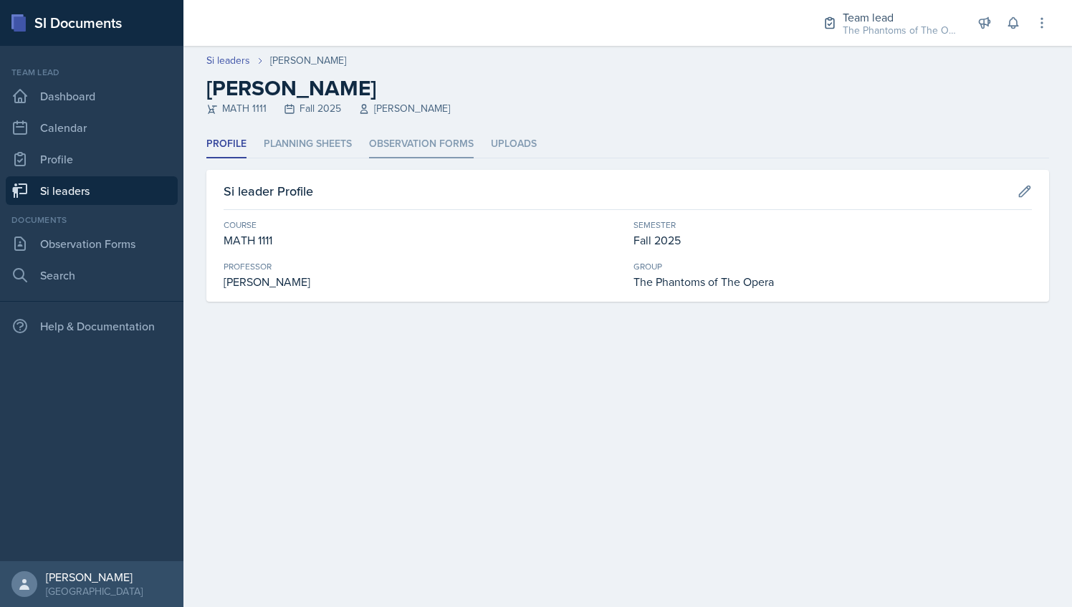
click at [424, 136] on li "Observation Forms" at bounding box center [421, 144] width 105 height 28
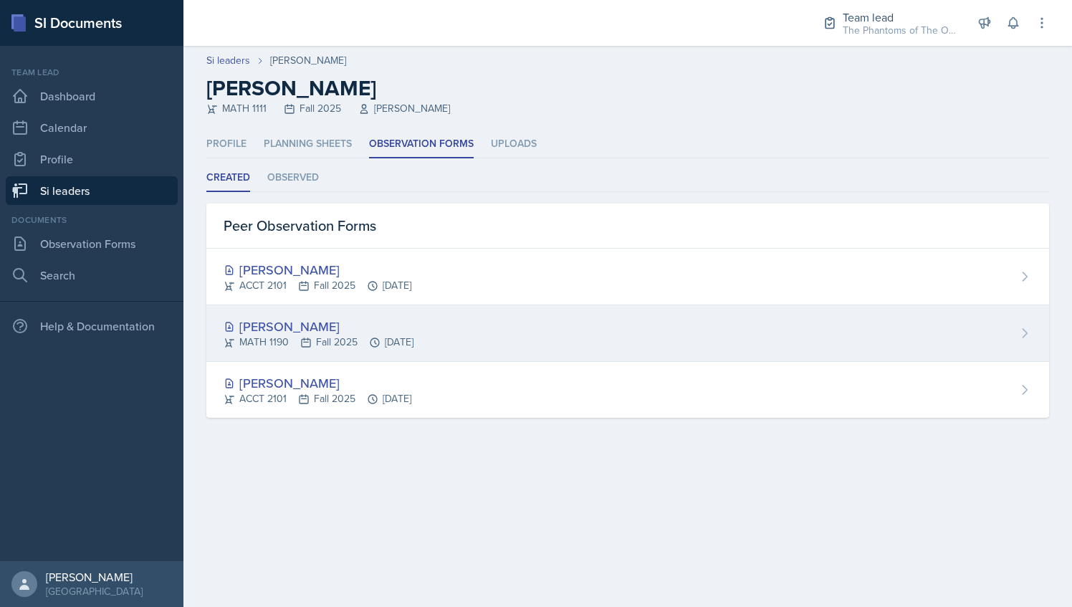
click at [481, 340] on div "[PERSON_NAME] MATH 1190 Fall 2025 [DATE]" at bounding box center [627, 333] width 842 height 57
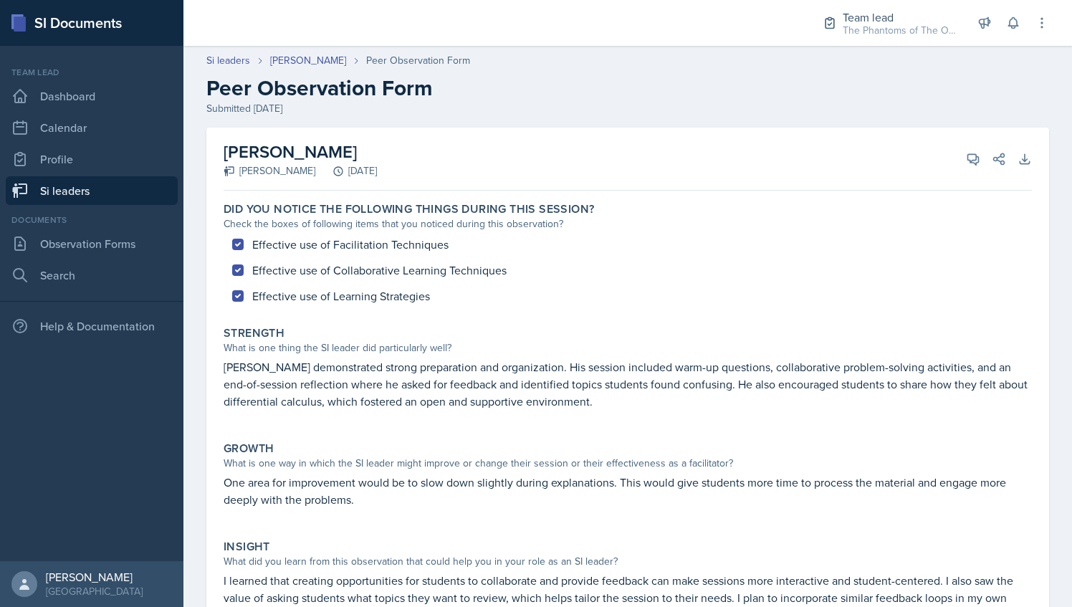
drag, startPoint x: 226, startPoint y: 150, endPoint x: 345, endPoint y: 155, distance: 119.0
click at [345, 155] on h2 "[PERSON_NAME]" at bounding box center [299, 152] width 153 height 26
copy h2 "[PERSON_NAME]"
click at [306, 71] on div "Si leaders [PERSON_NAME] Peer Observation Form Peer Observation Form Submitted …" at bounding box center [627, 84] width 888 height 63
click at [309, 62] on link "[PERSON_NAME]" at bounding box center [308, 60] width 76 height 15
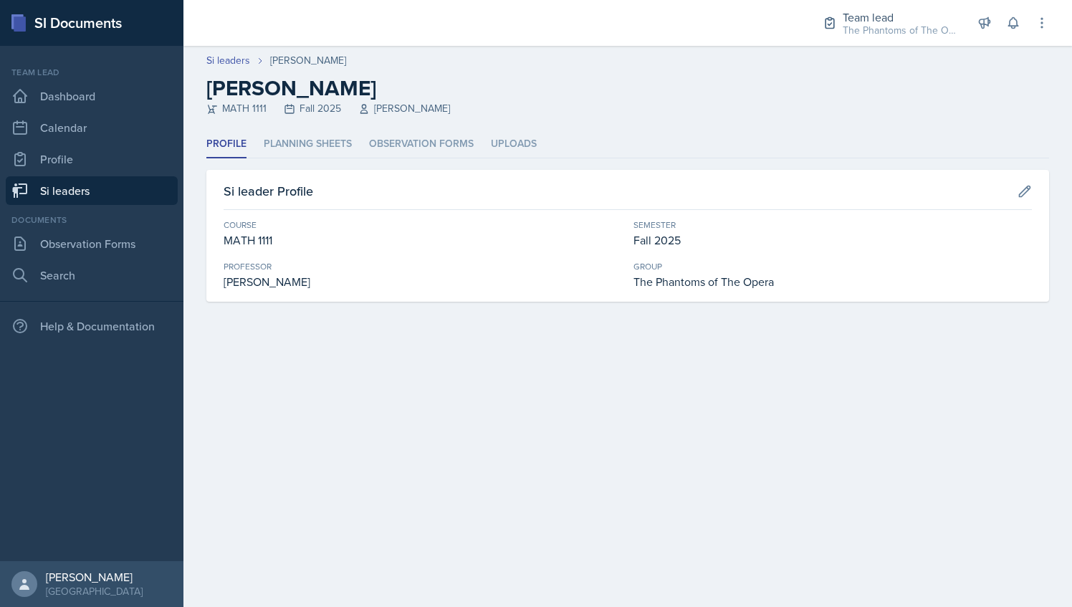
click at [387, 165] on div "Profile Planning Sheets Observation Forms Uploads Profile Planning Sheets Obser…" at bounding box center [627, 215] width 842 height 171
click at [390, 158] on li "Observation Forms" at bounding box center [421, 144] width 105 height 28
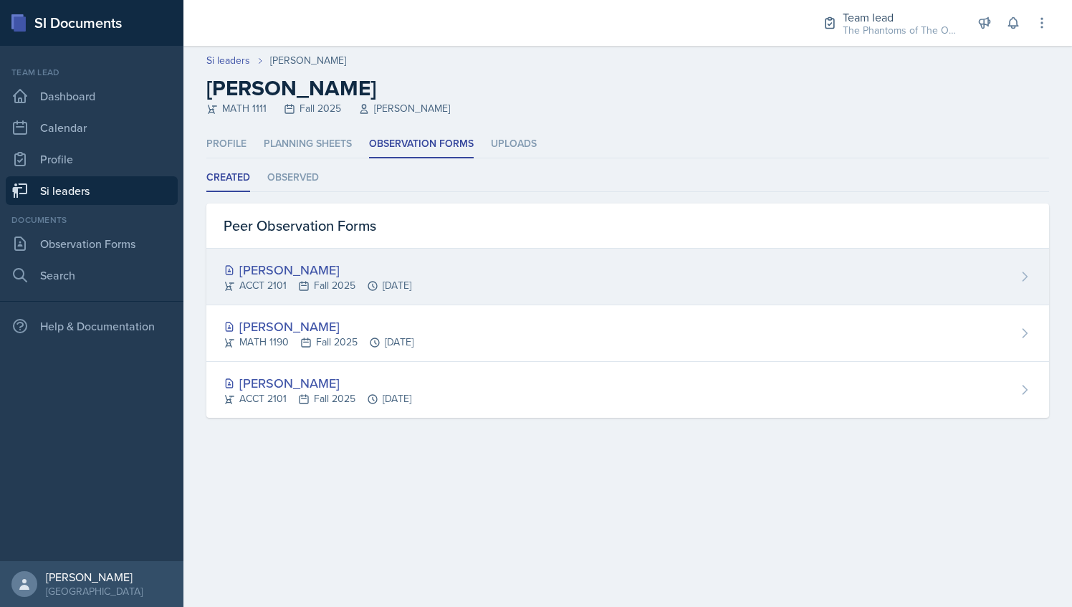
click at [331, 263] on div "[PERSON_NAME]" at bounding box center [317, 269] width 188 height 19
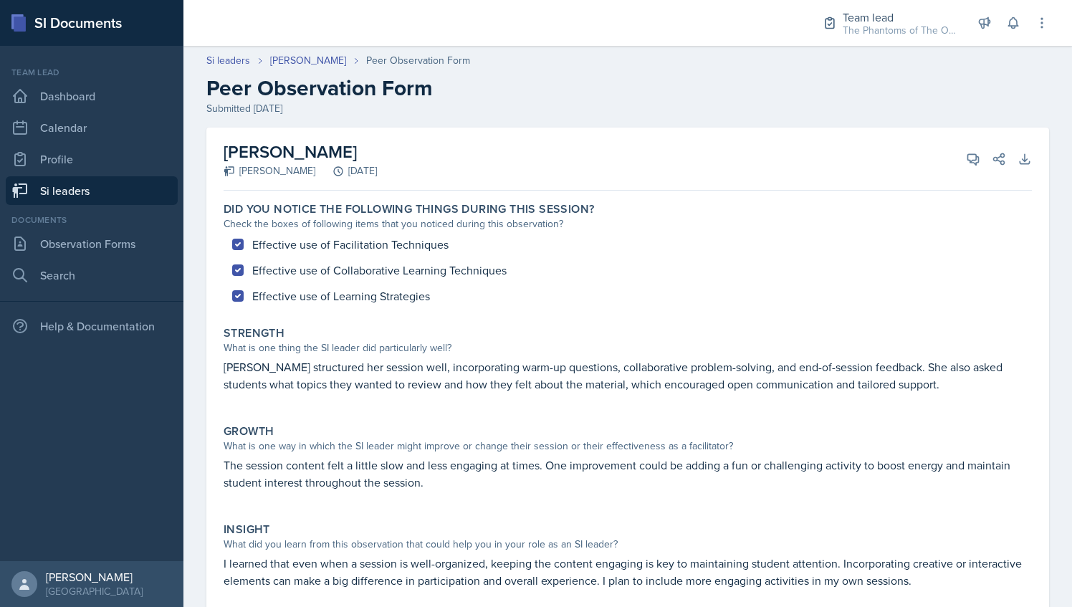
drag, startPoint x: 227, startPoint y: 153, endPoint x: 342, endPoint y: 160, distance: 115.6
click at [342, 160] on h2 "[PERSON_NAME]" at bounding box center [299, 152] width 153 height 26
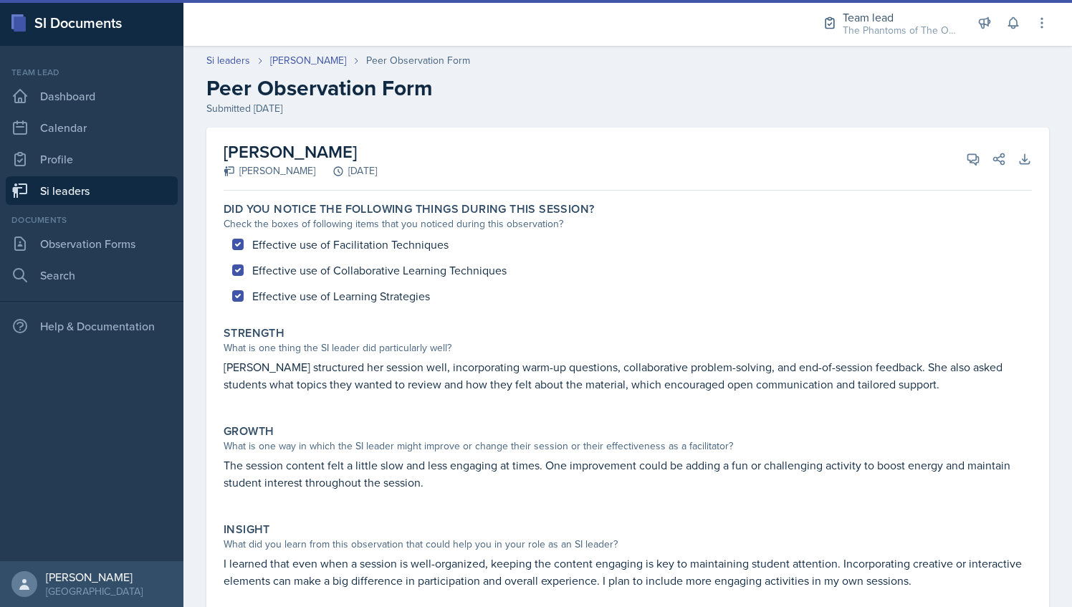
copy h2 "[PERSON_NAME]"
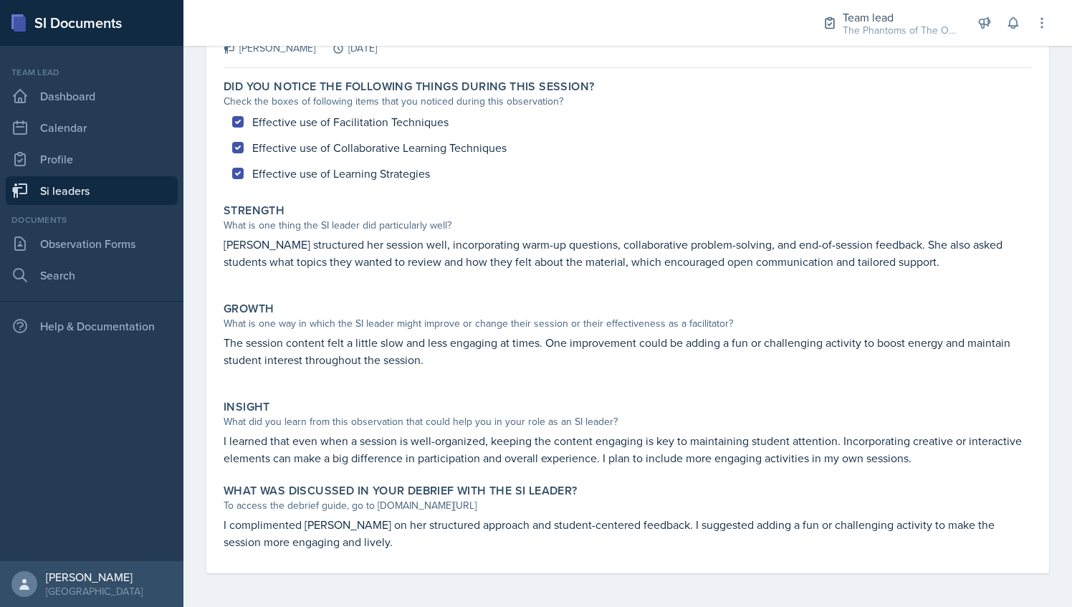
scroll to position [122, 0]
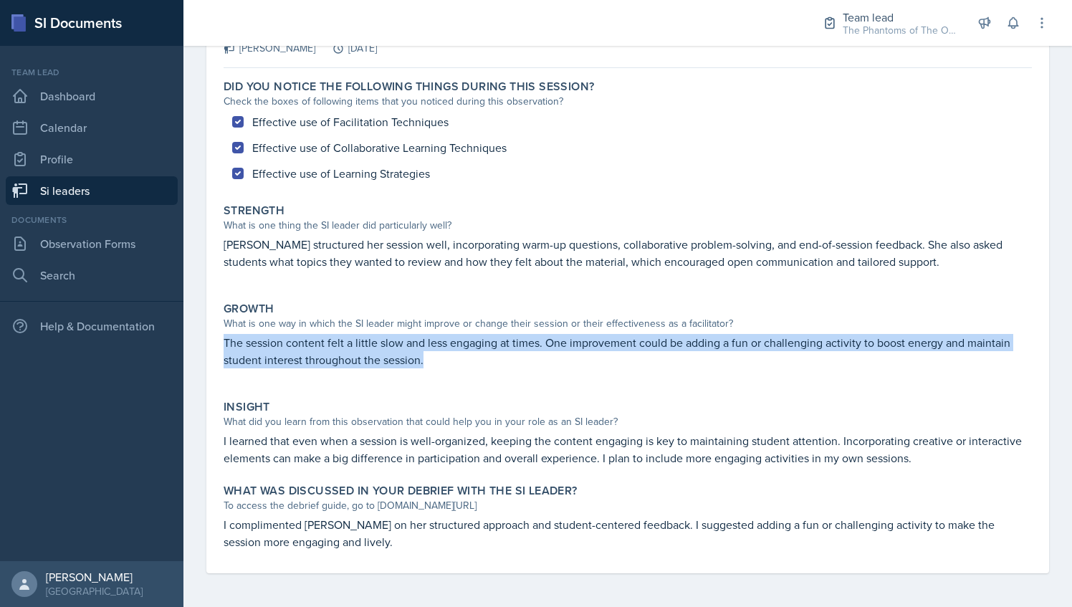
drag, startPoint x: 226, startPoint y: 342, endPoint x: 424, endPoint y: 366, distance: 199.1
click at [424, 366] on p "The session content felt a little slow and less engaging at times. One improvem…" at bounding box center [627, 351] width 808 height 34
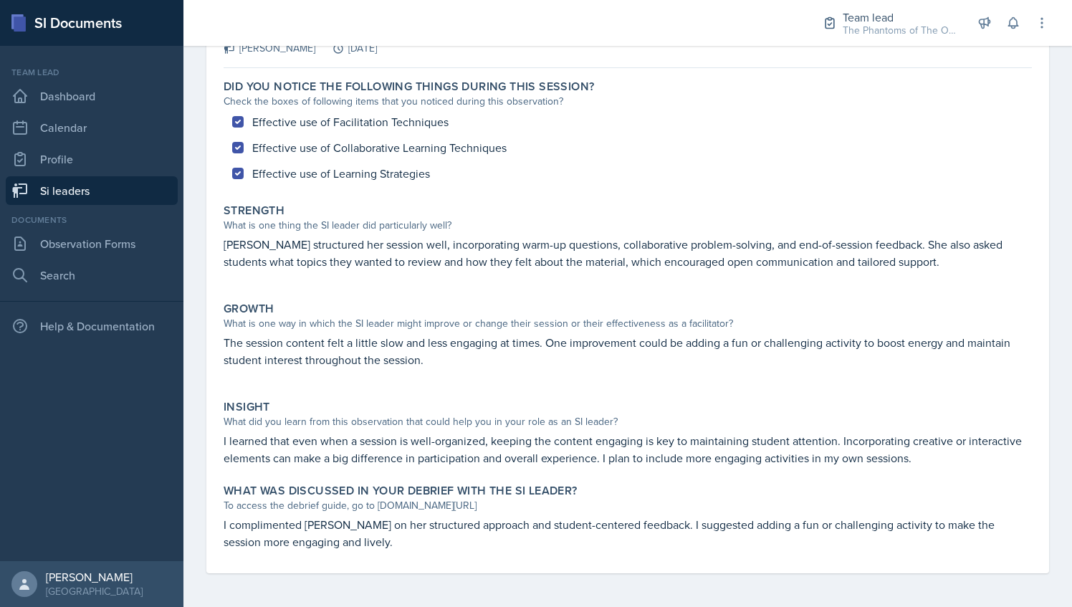
click at [371, 484] on label "What was discussed in your debrief with the SI Leader?" at bounding box center [400, 491] width 354 height 14
click at [419, 518] on p "I complimented [PERSON_NAME] on her structured approach and student-centered fe…" at bounding box center [627, 533] width 808 height 34
click at [80, 189] on link "Si leaders" at bounding box center [92, 190] width 172 height 29
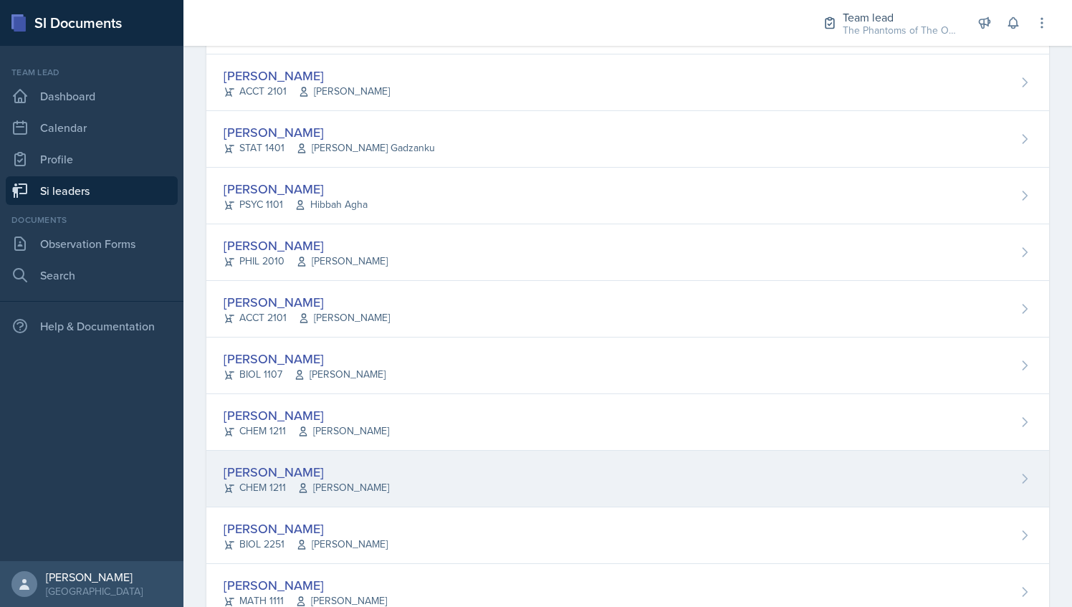
scroll to position [965, 0]
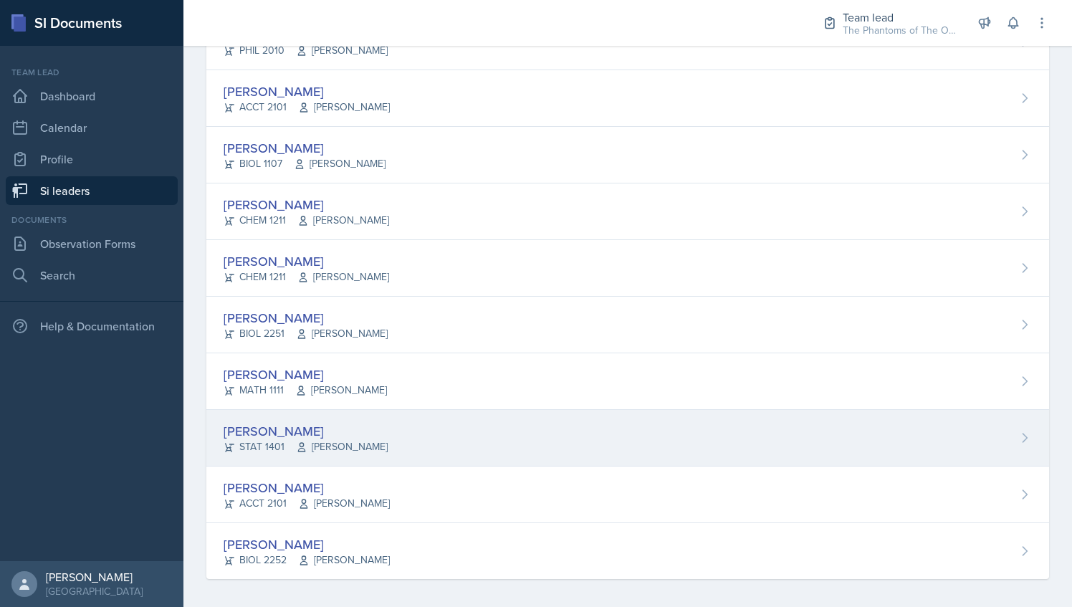
click at [423, 423] on div "[PERSON_NAME] STAT 1401 [PERSON_NAME]" at bounding box center [627, 438] width 842 height 57
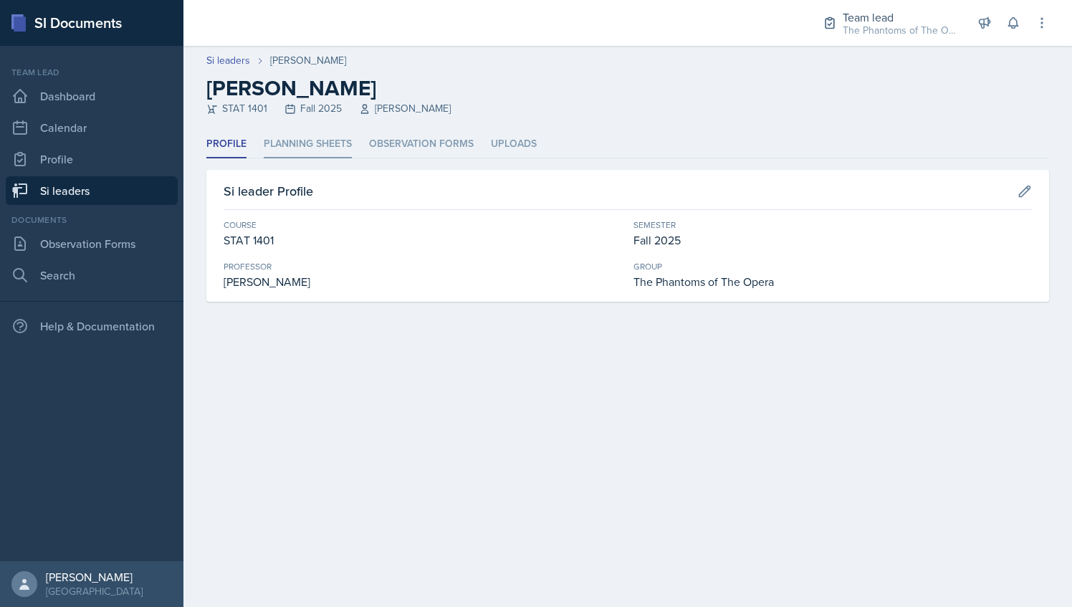
click at [308, 134] on li "Planning Sheets" at bounding box center [308, 144] width 88 height 28
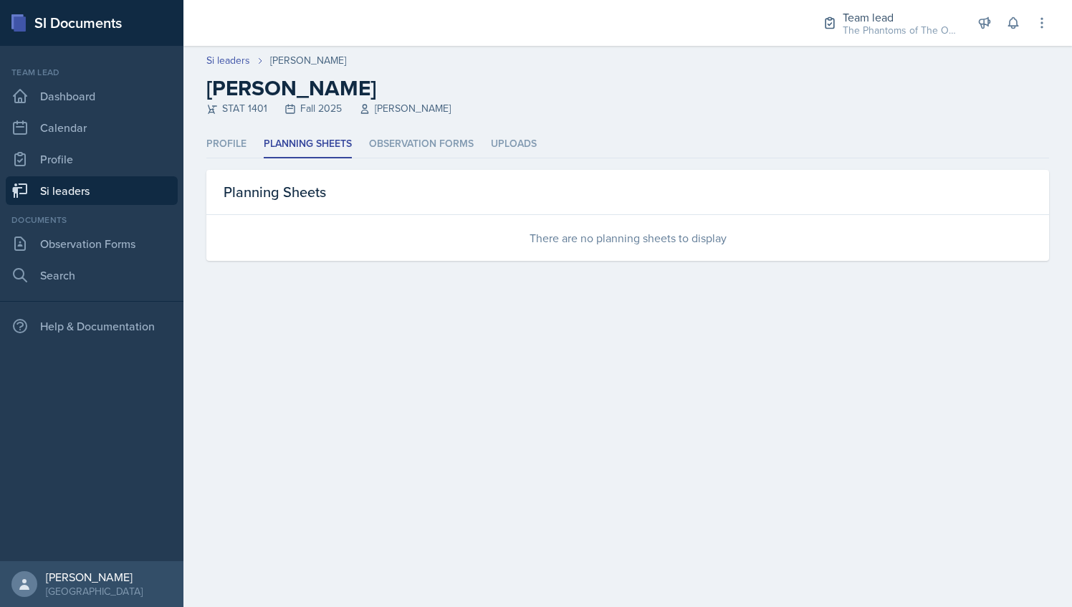
click at [138, 195] on link "Si leaders" at bounding box center [92, 190] width 172 height 29
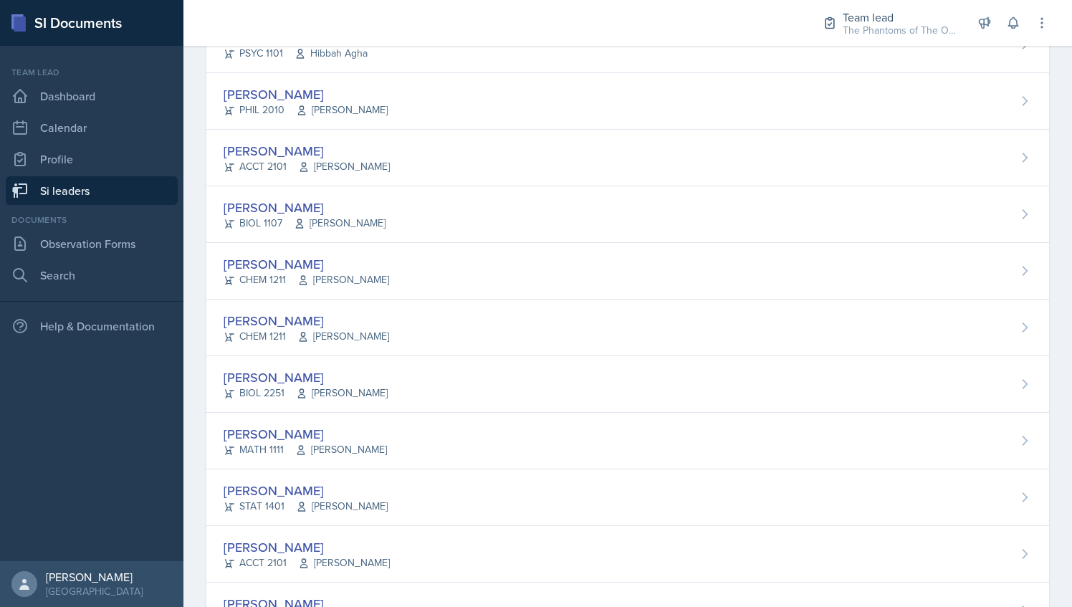
scroll to position [965, 0]
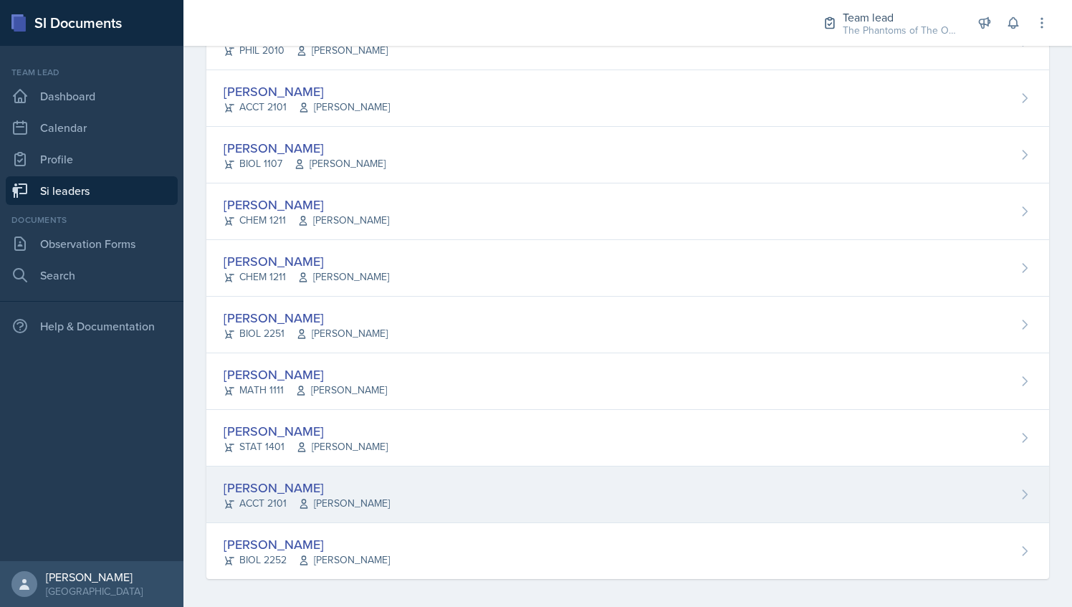
click at [439, 491] on div "[PERSON_NAME] ACCT 2101 [PERSON_NAME]" at bounding box center [627, 494] width 842 height 57
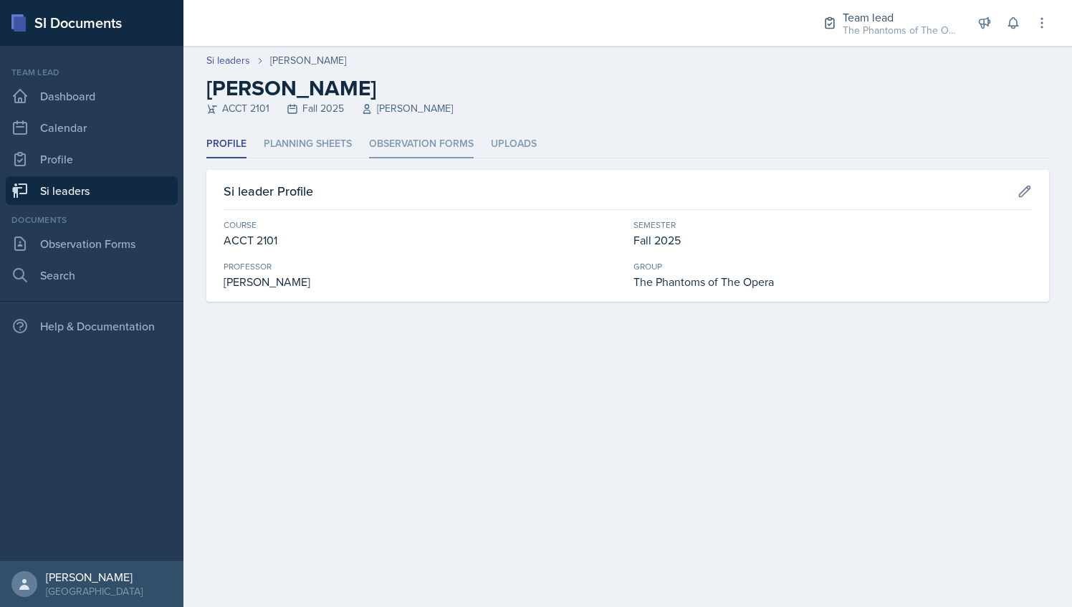
click at [375, 140] on li "Observation Forms" at bounding box center [421, 144] width 105 height 28
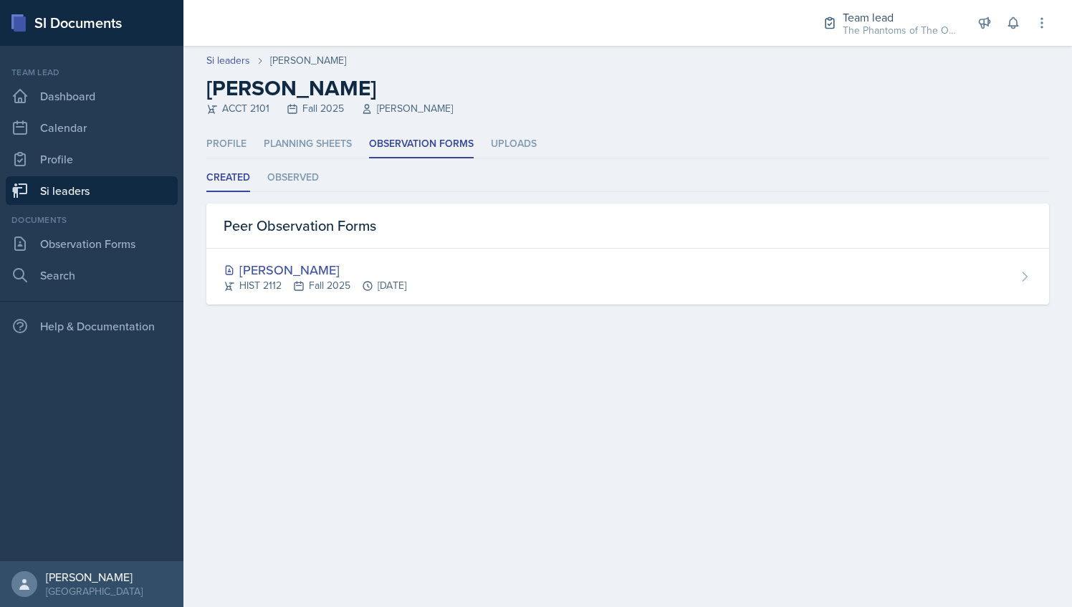
click at [600, 246] on div "Peer Observation Forms" at bounding box center [627, 225] width 842 height 45
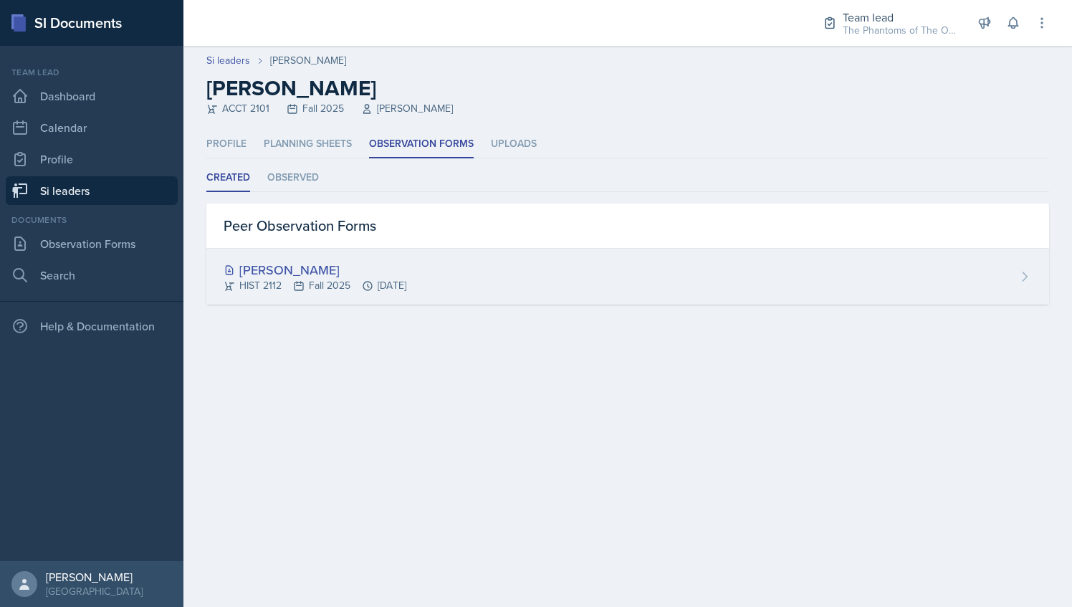
click at [593, 252] on div "[PERSON_NAME] HIST 2112 Fall 2025 [DATE]" at bounding box center [627, 277] width 842 height 56
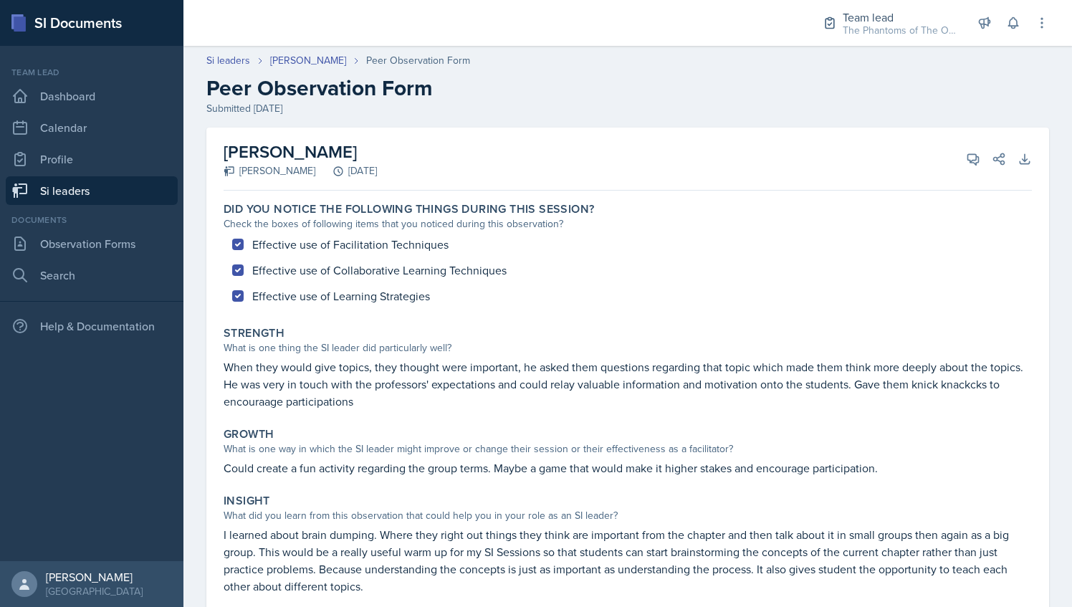
drag, startPoint x: 227, startPoint y: 149, endPoint x: 373, endPoint y: 152, distance: 146.2
click at [373, 152] on h2 "[PERSON_NAME]" at bounding box center [299, 152] width 153 height 26
copy h2 "[PERSON_NAME]"
click at [57, 188] on link "Si leaders" at bounding box center [92, 190] width 172 height 29
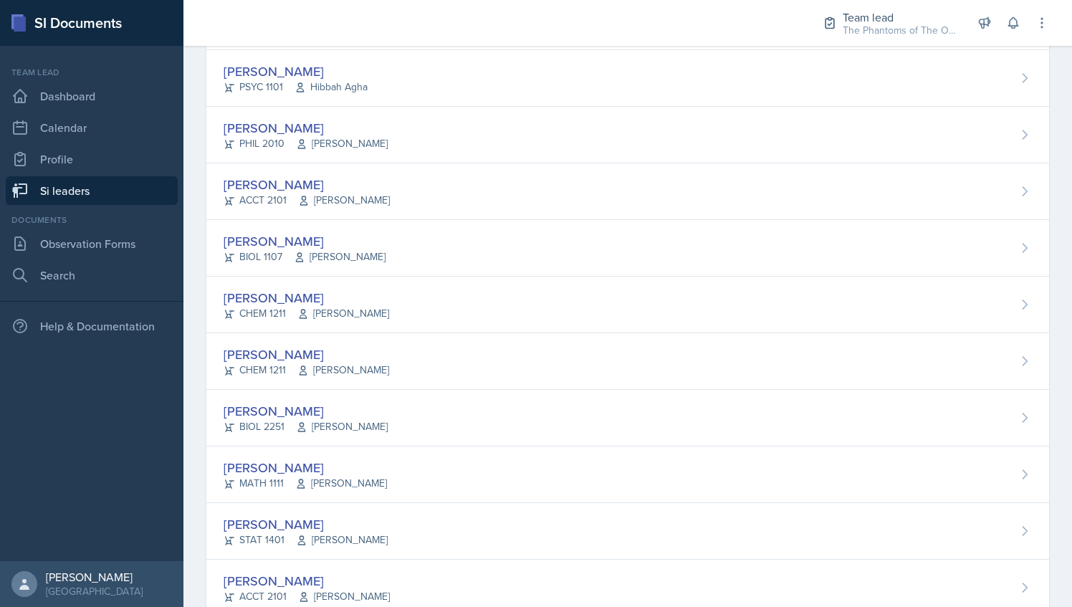
scroll to position [965, 0]
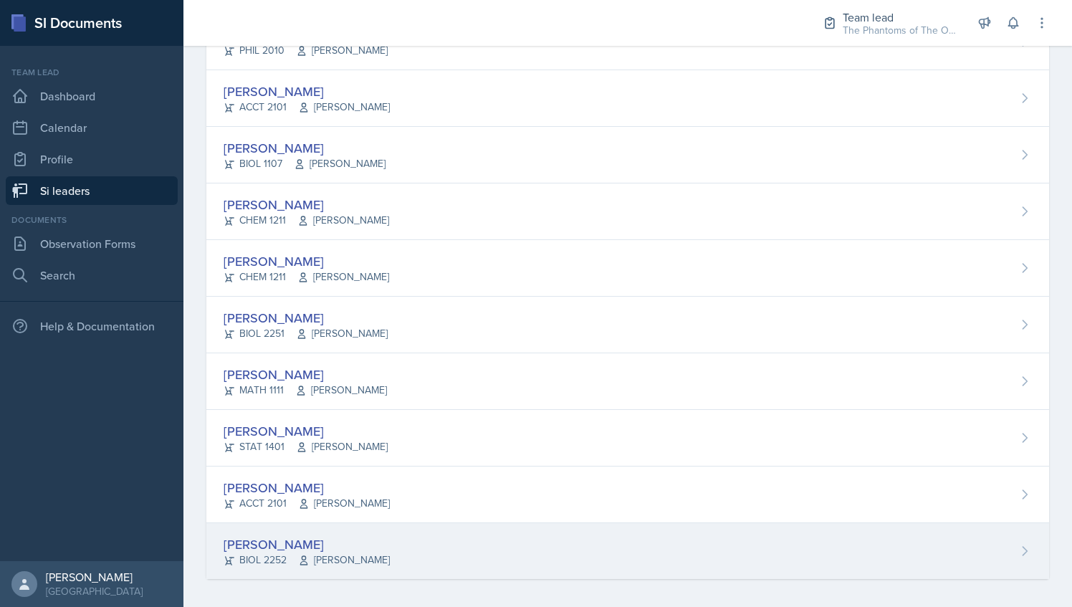
click at [437, 545] on div "[PERSON_NAME] BIOL 2252 [PERSON_NAME]" at bounding box center [627, 551] width 842 height 56
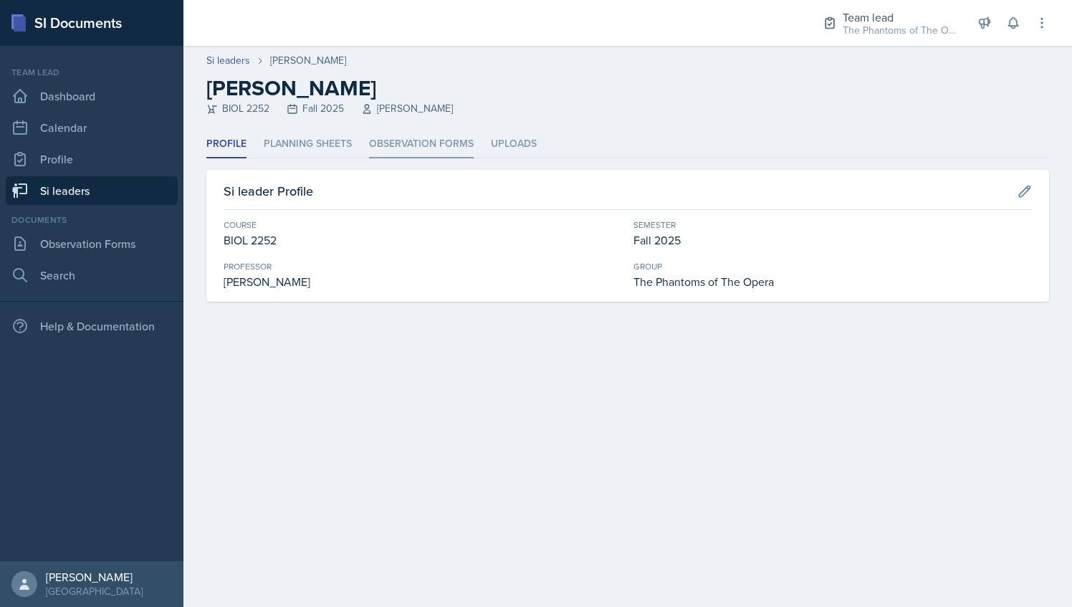
click at [425, 140] on li "Observation Forms" at bounding box center [421, 144] width 105 height 28
